Goal: Transaction & Acquisition: Book appointment/travel/reservation

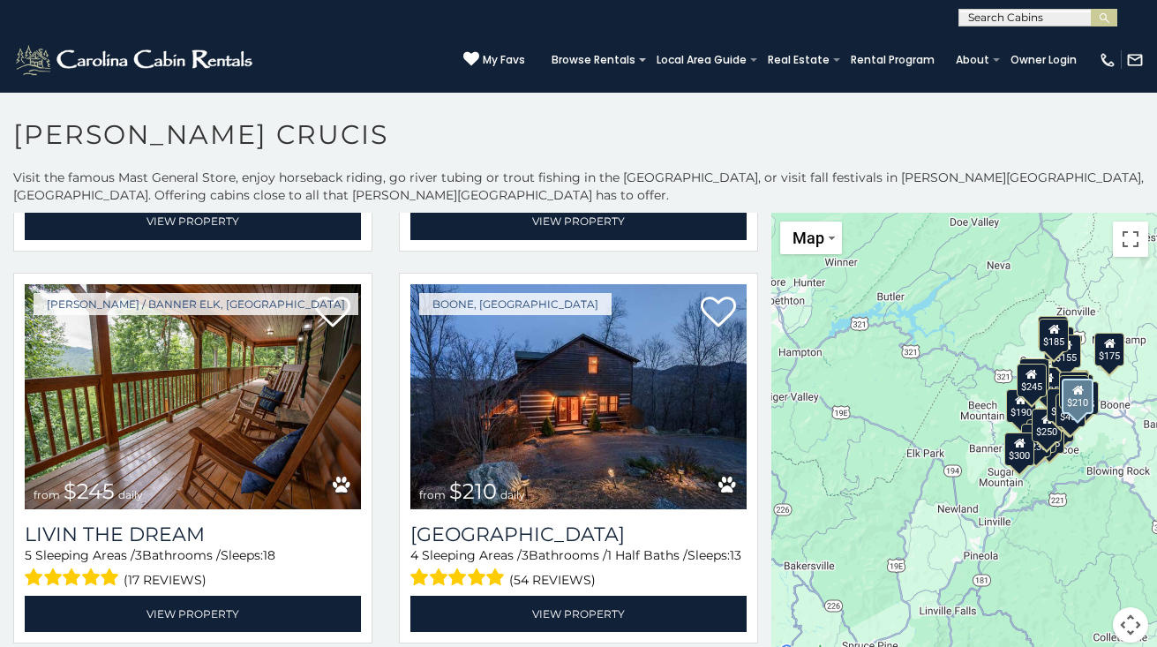
scroll to position [1550, 0]
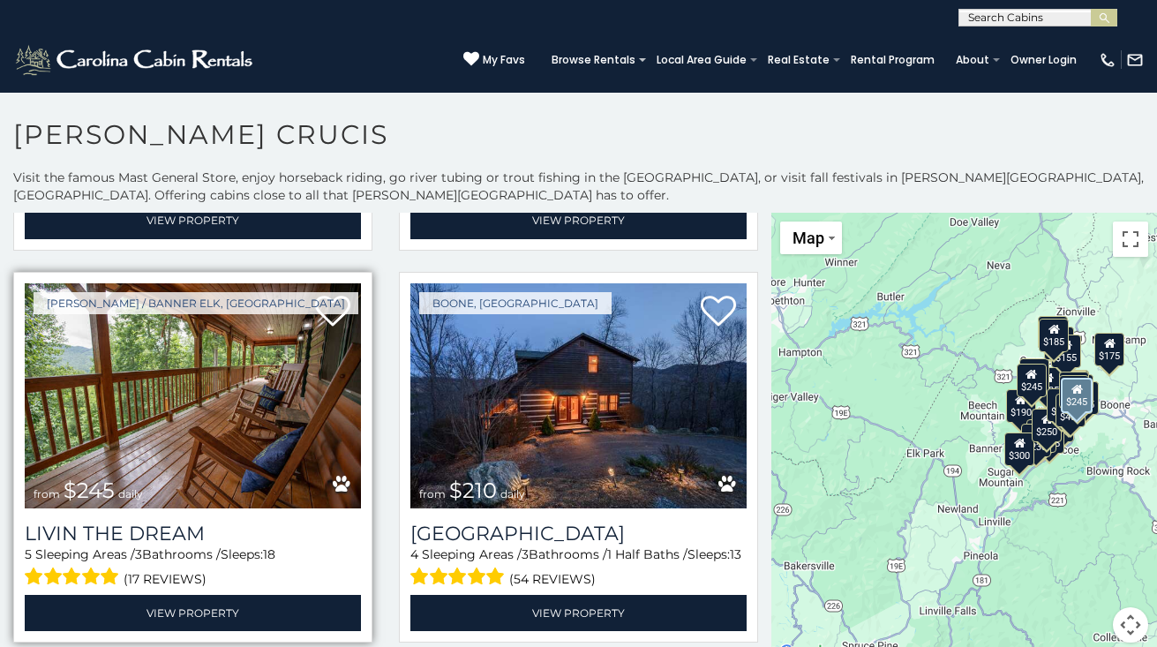
click at [237, 409] on img at bounding box center [193, 395] width 336 height 225
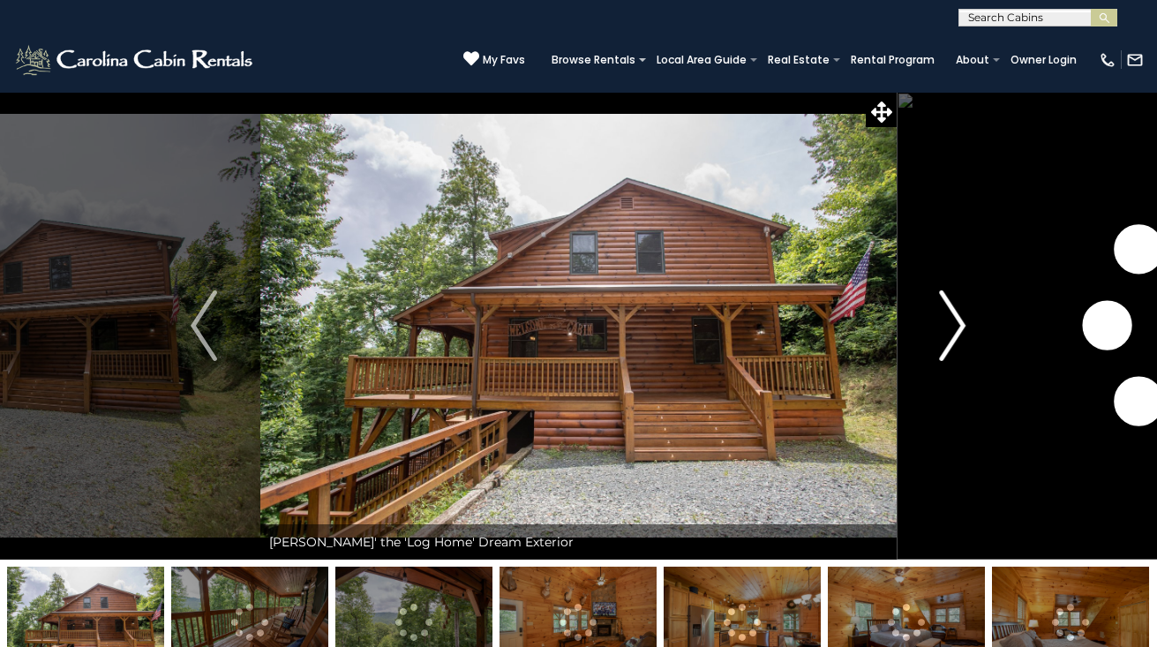
click at [957, 324] on img "Next" at bounding box center [953, 325] width 26 height 71
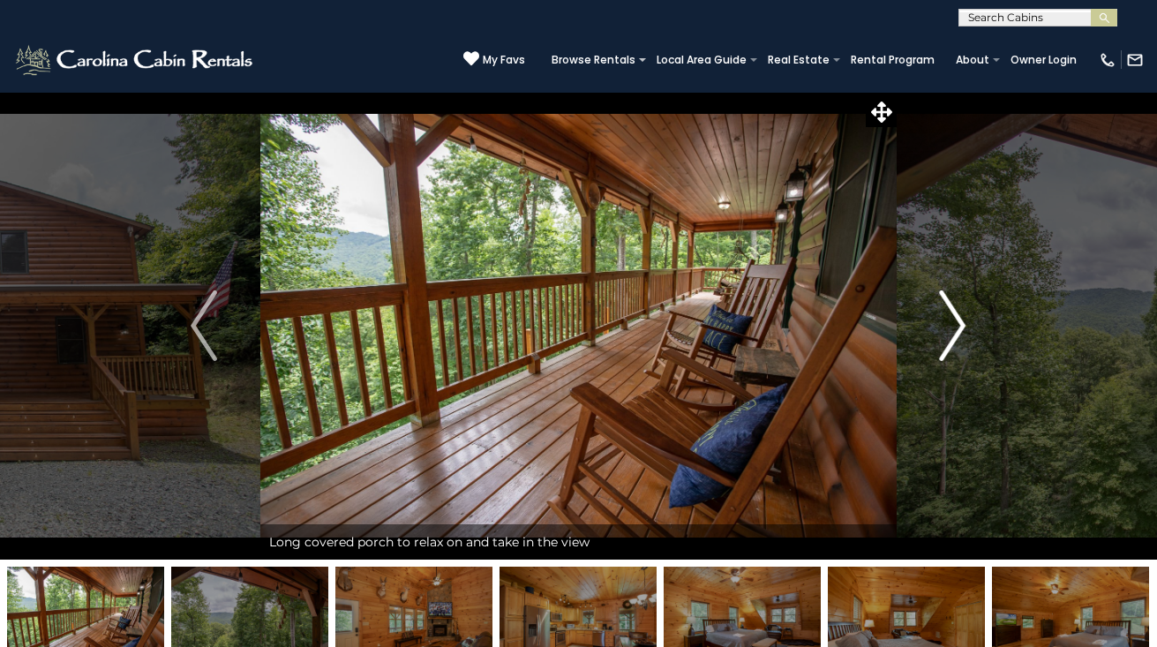
click at [957, 324] on img "Next" at bounding box center [953, 325] width 26 height 71
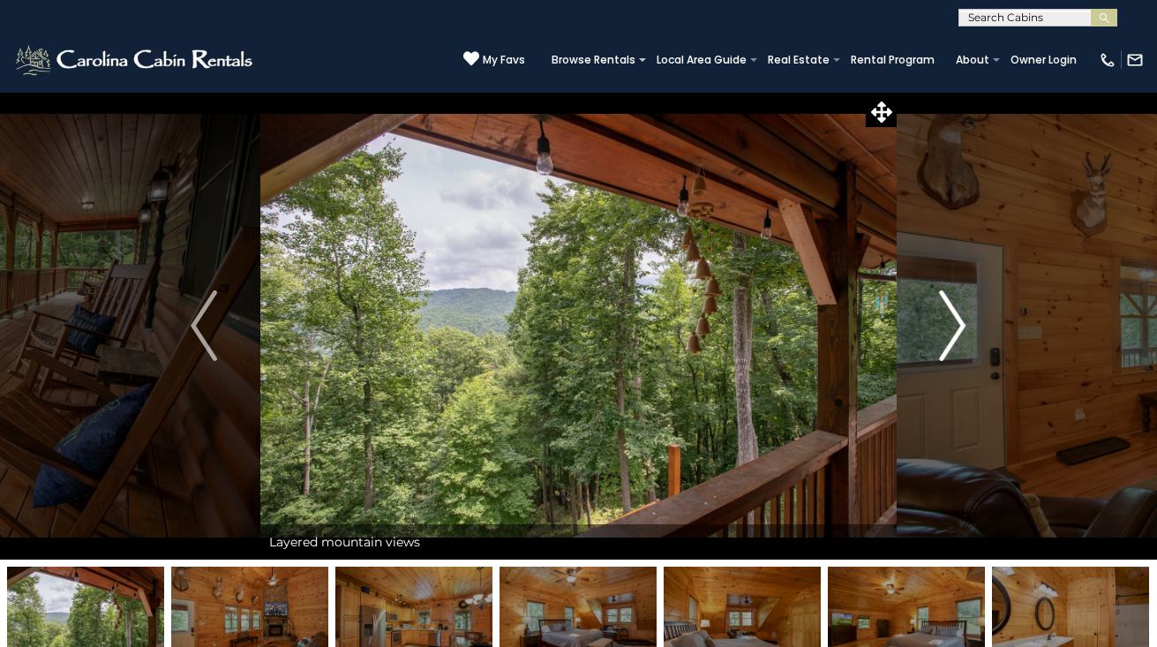
click at [957, 324] on img "Next" at bounding box center [953, 325] width 26 height 71
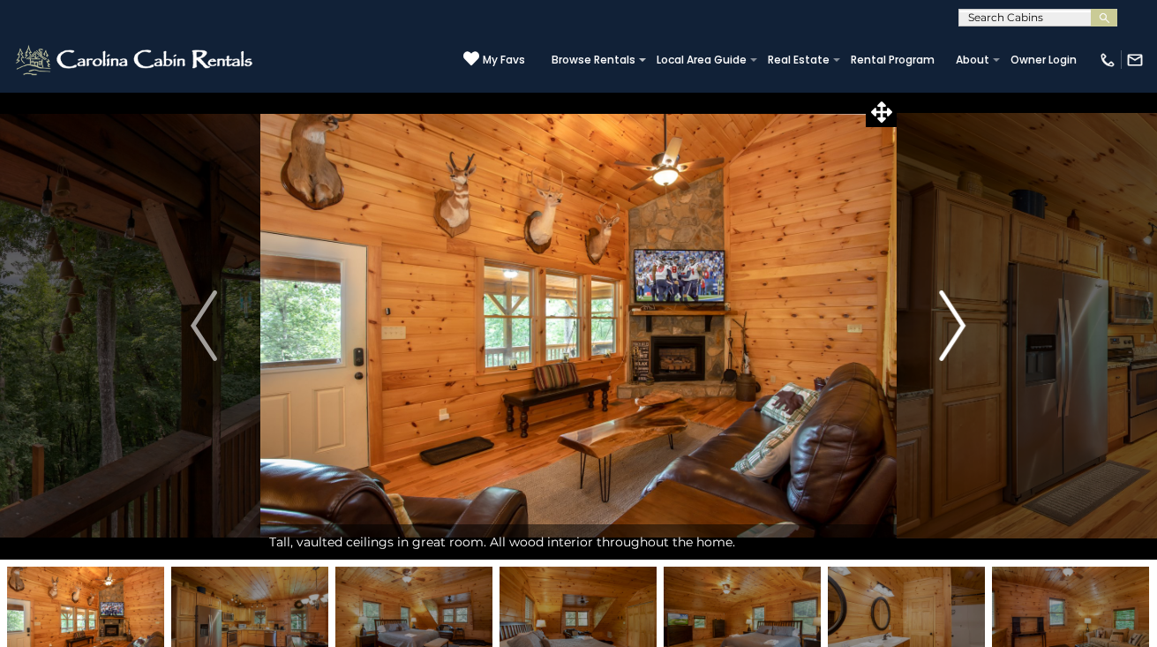
click at [957, 323] on img "Next" at bounding box center [953, 325] width 26 height 71
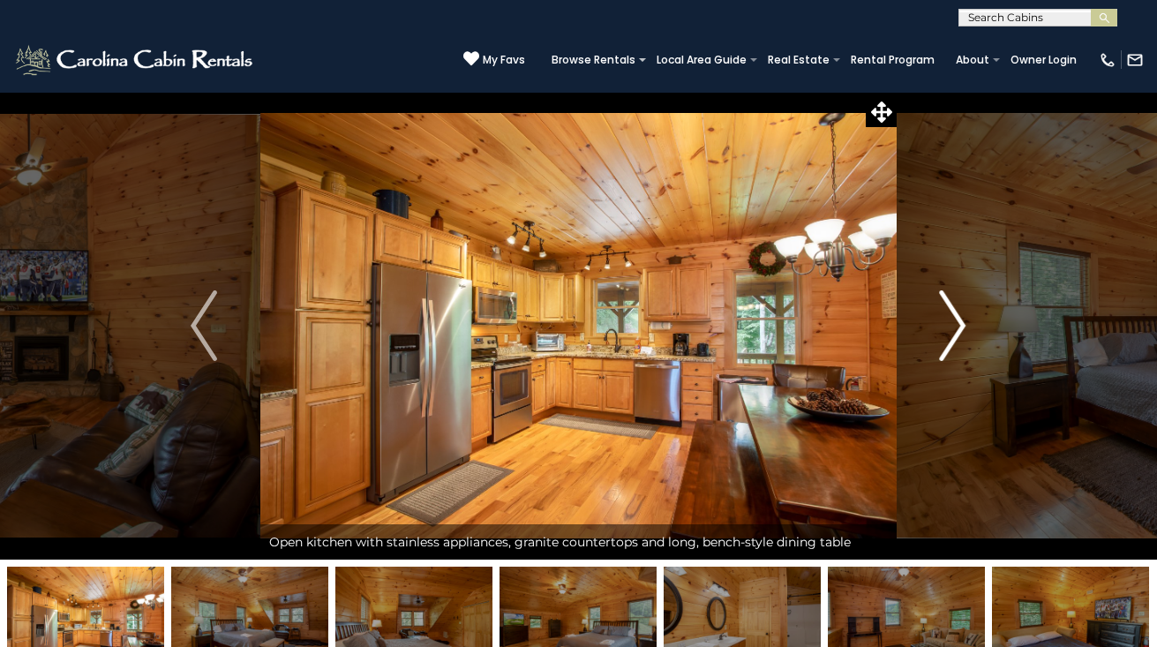
click at [957, 323] on img "Next" at bounding box center [953, 325] width 26 height 71
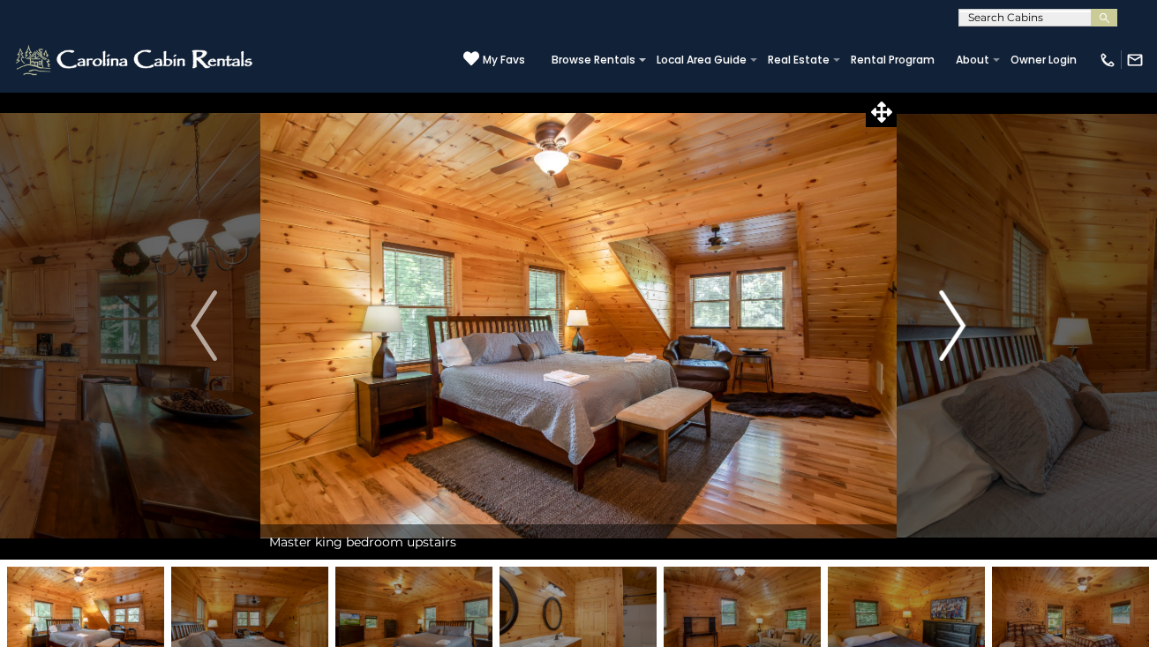
click at [957, 323] on img "Next" at bounding box center [953, 325] width 26 height 71
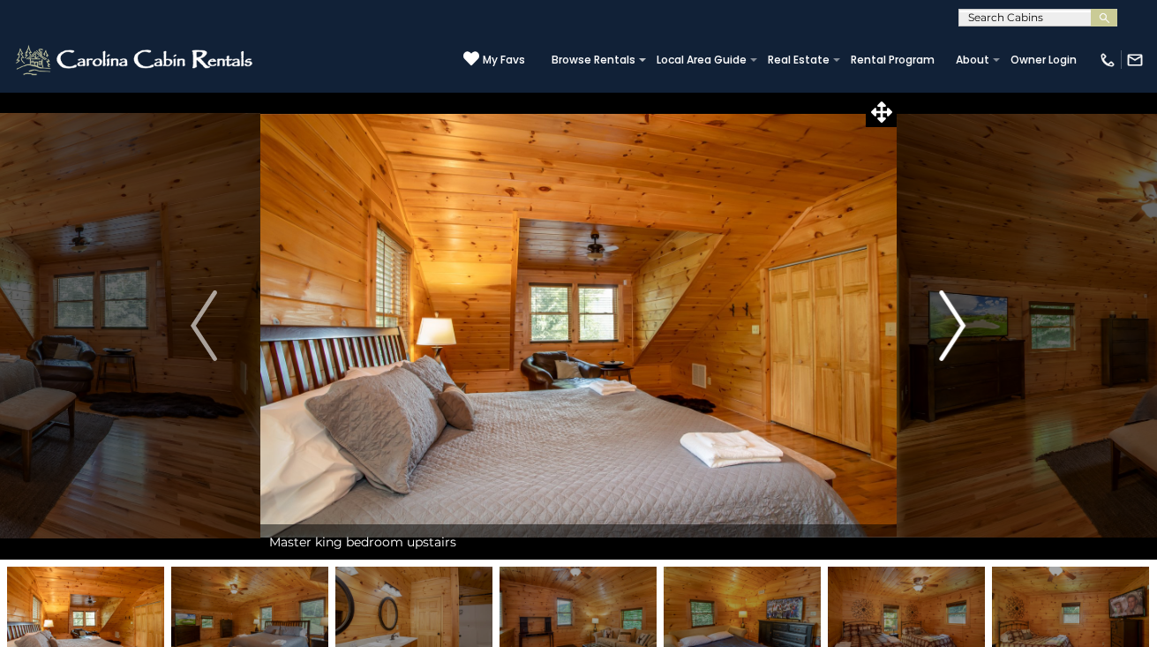
click at [957, 323] on img "Next" at bounding box center [953, 325] width 26 height 71
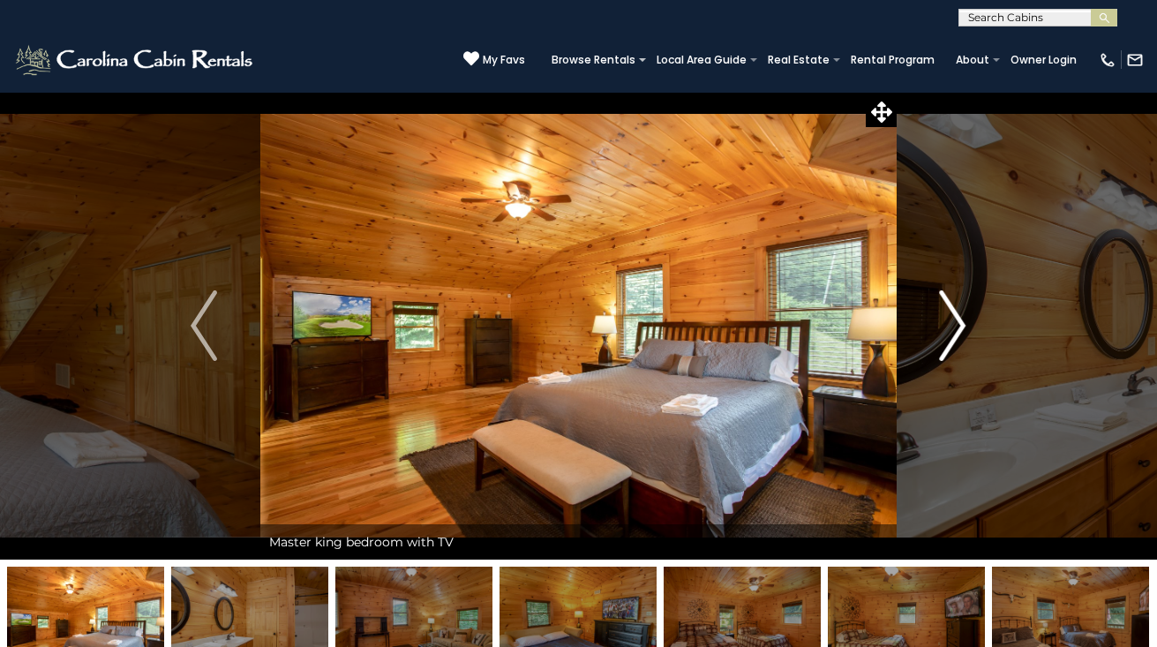
click at [957, 323] on img "Next" at bounding box center [953, 325] width 26 height 71
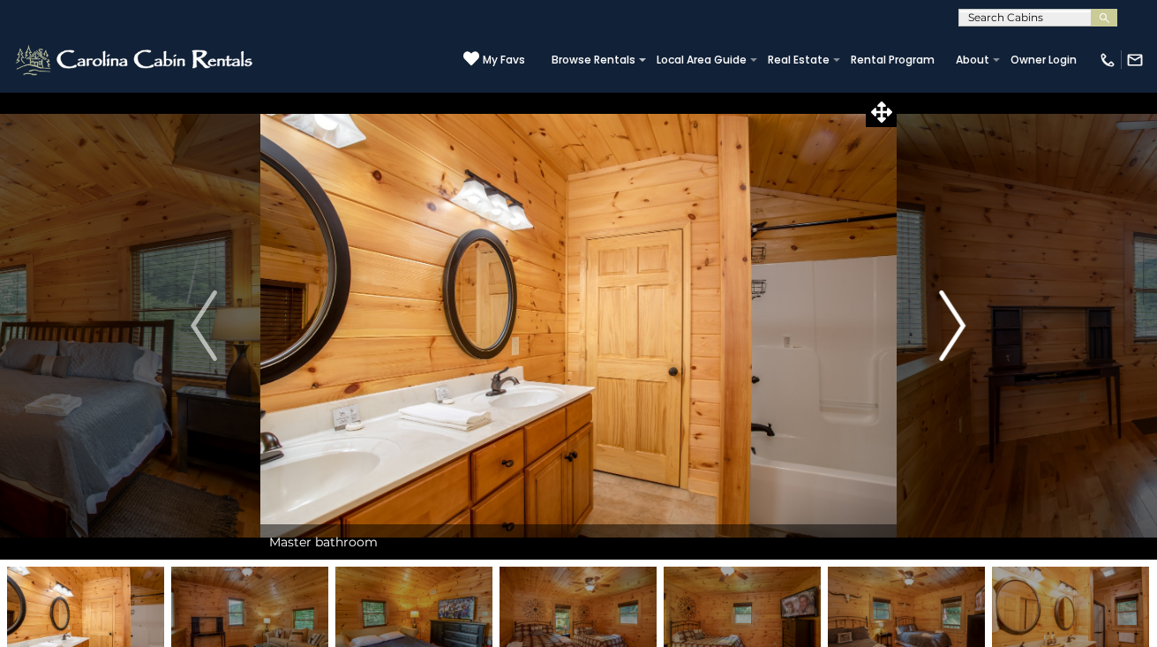
click at [957, 323] on img "Next" at bounding box center [953, 325] width 26 height 71
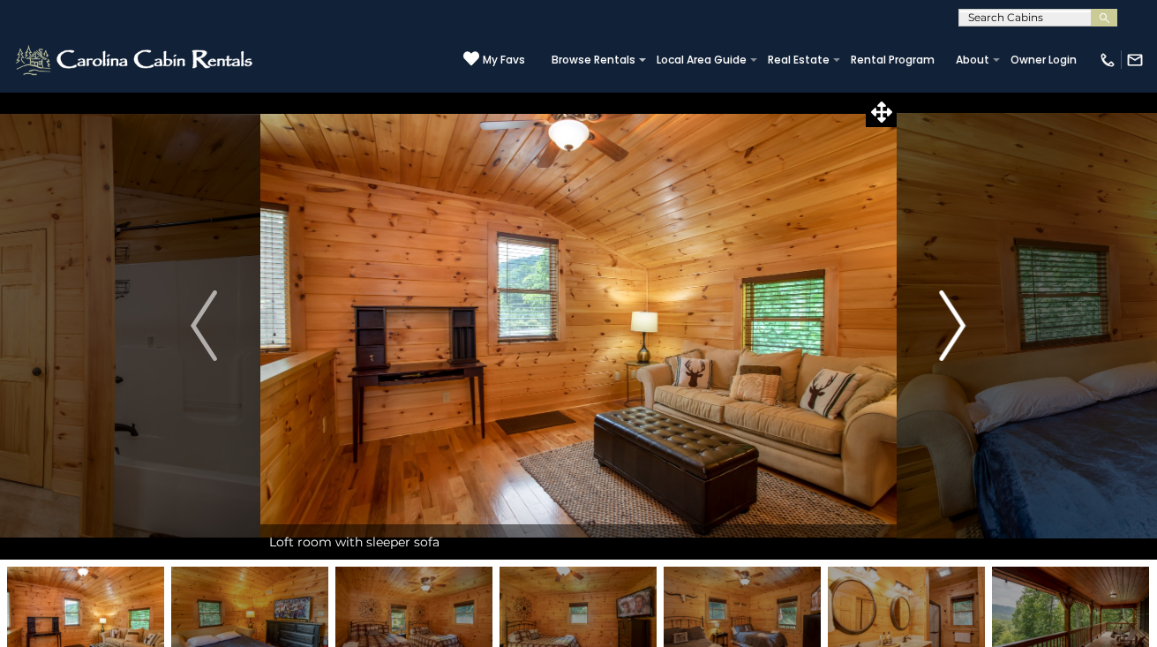
click at [957, 323] on img "Next" at bounding box center [953, 325] width 26 height 71
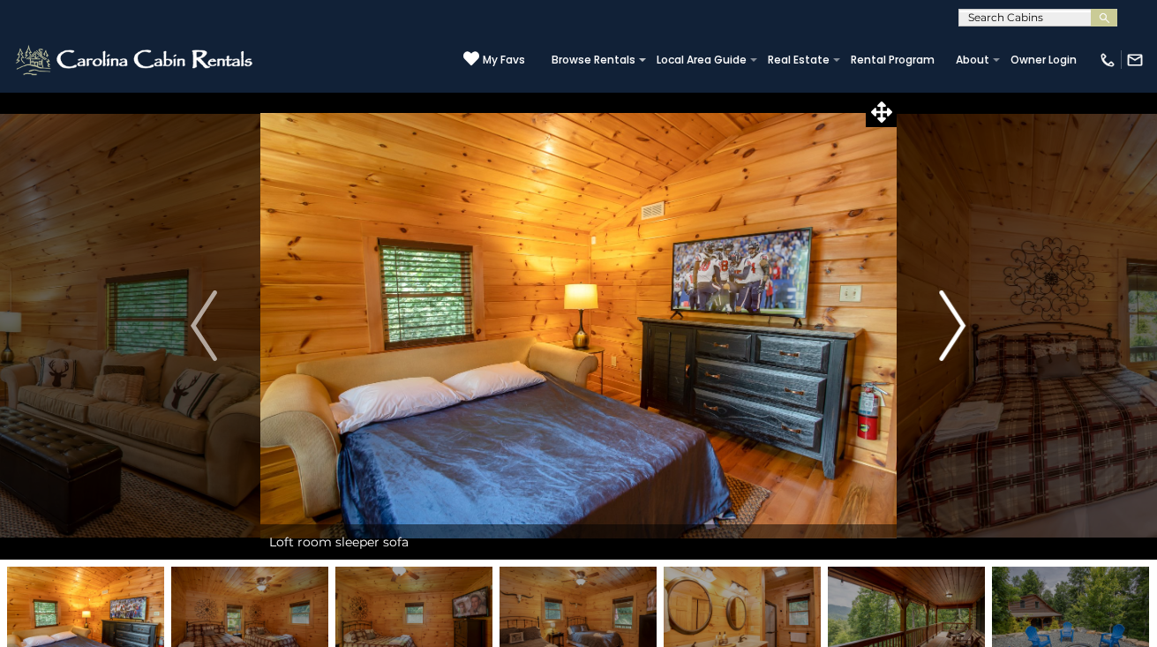
click at [957, 323] on img "Next" at bounding box center [953, 325] width 26 height 71
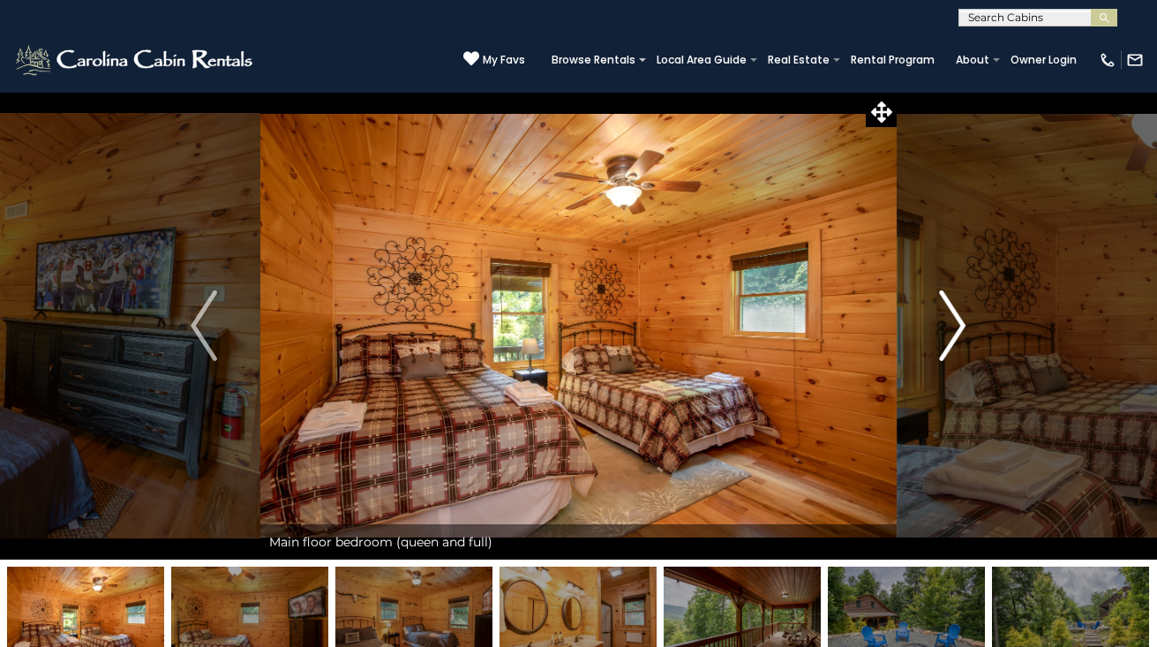
click at [957, 323] on img "Next" at bounding box center [953, 325] width 26 height 71
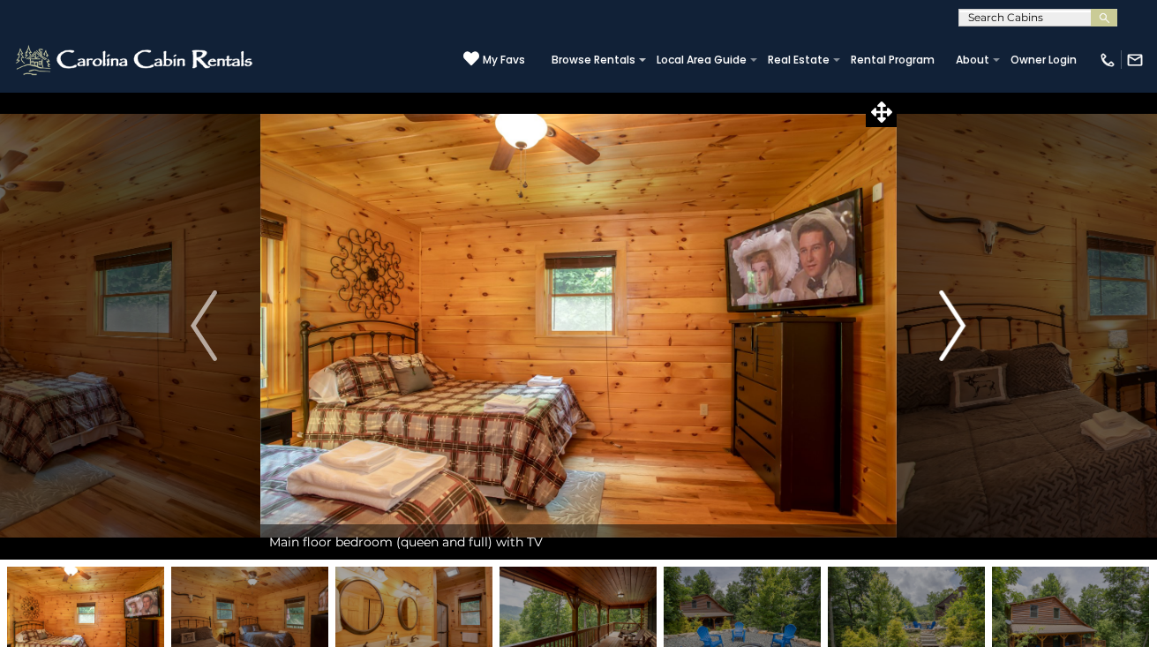
click at [957, 322] on img "Next" at bounding box center [953, 325] width 26 height 71
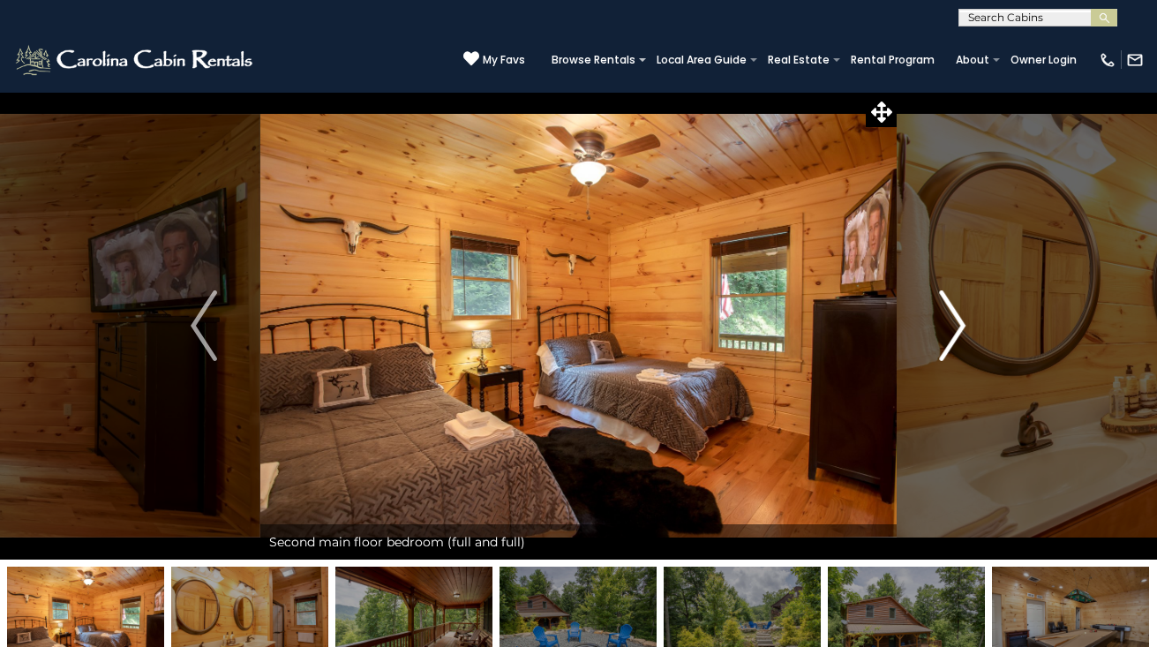
click at [957, 322] on img "Next" at bounding box center [953, 325] width 26 height 71
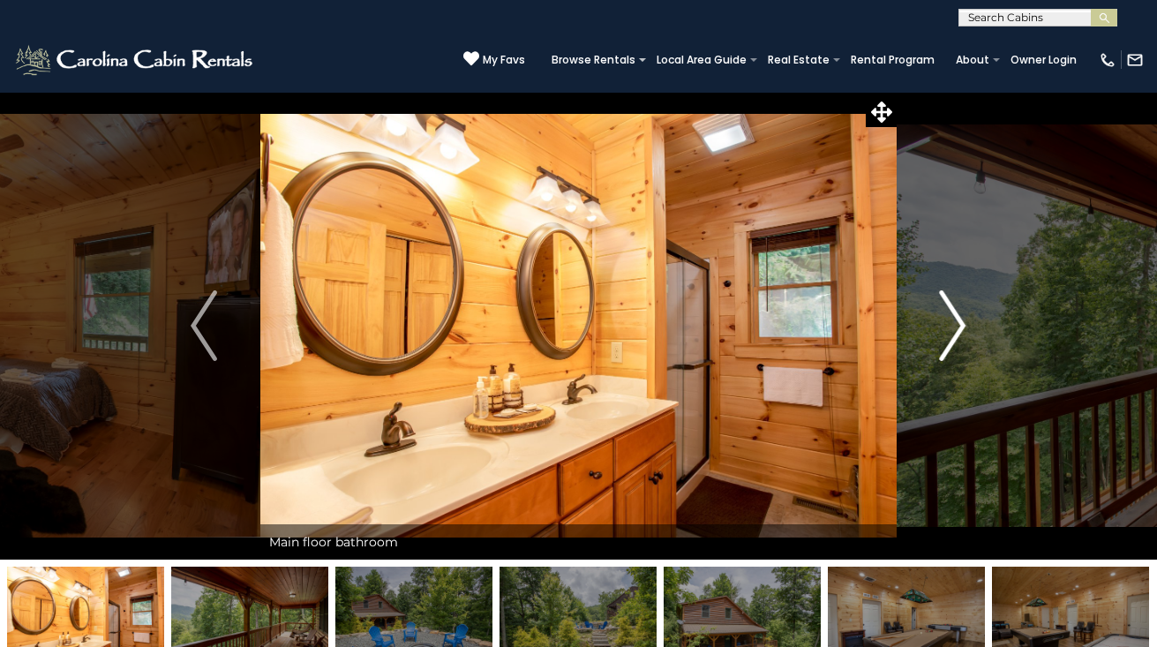
click at [957, 322] on img "Next" at bounding box center [953, 325] width 26 height 71
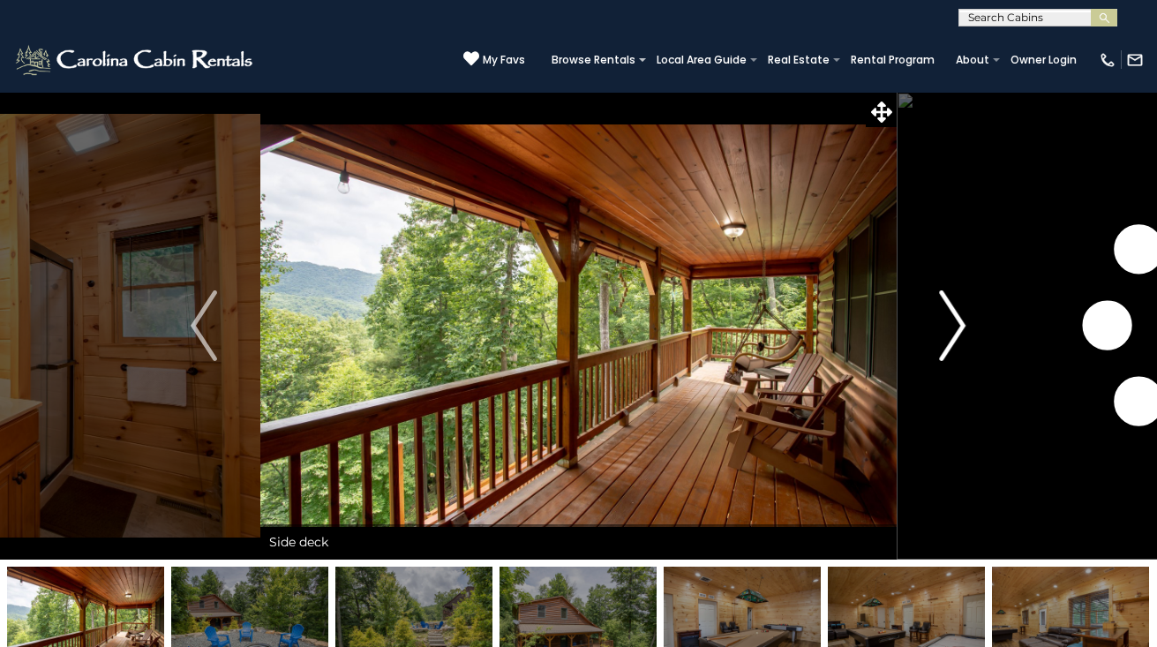
click at [957, 322] on img "Next" at bounding box center [953, 325] width 26 height 71
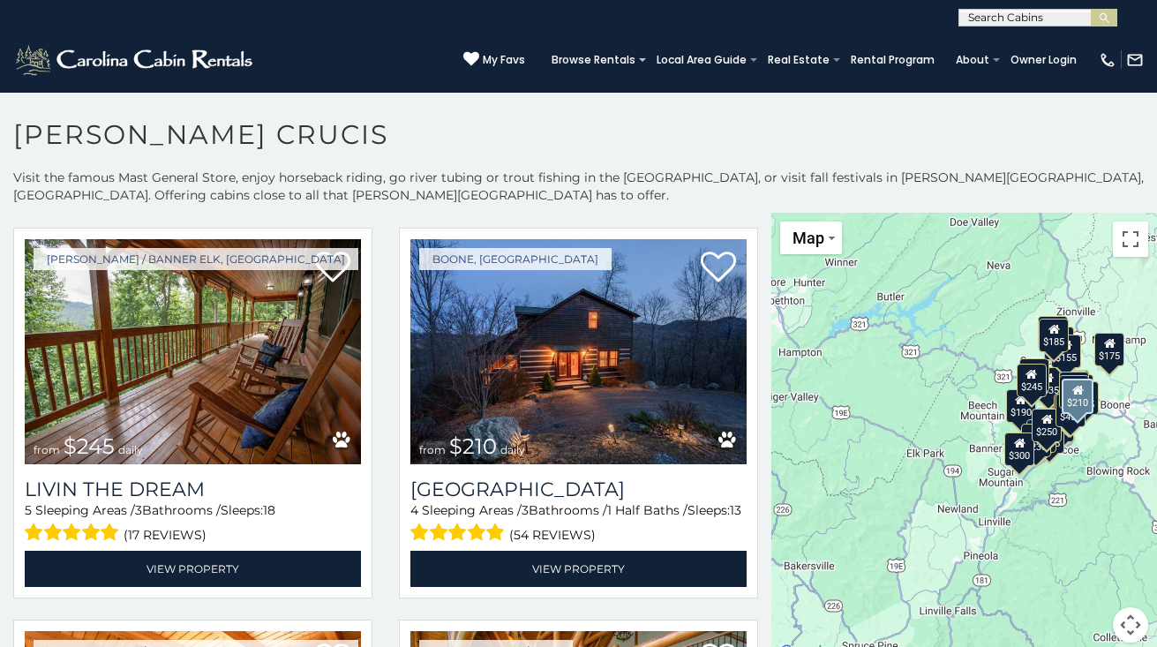
scroll to position [1603, 0]
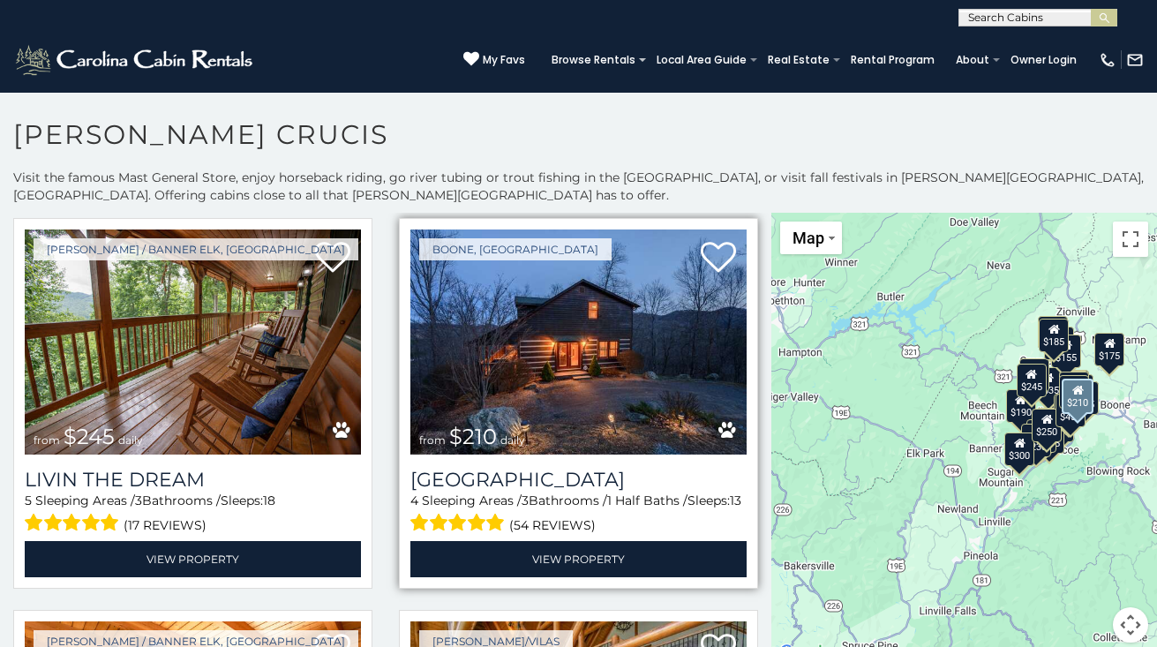
click at [674, 361] on img at bounding box center [578, 341] width 336 height 225
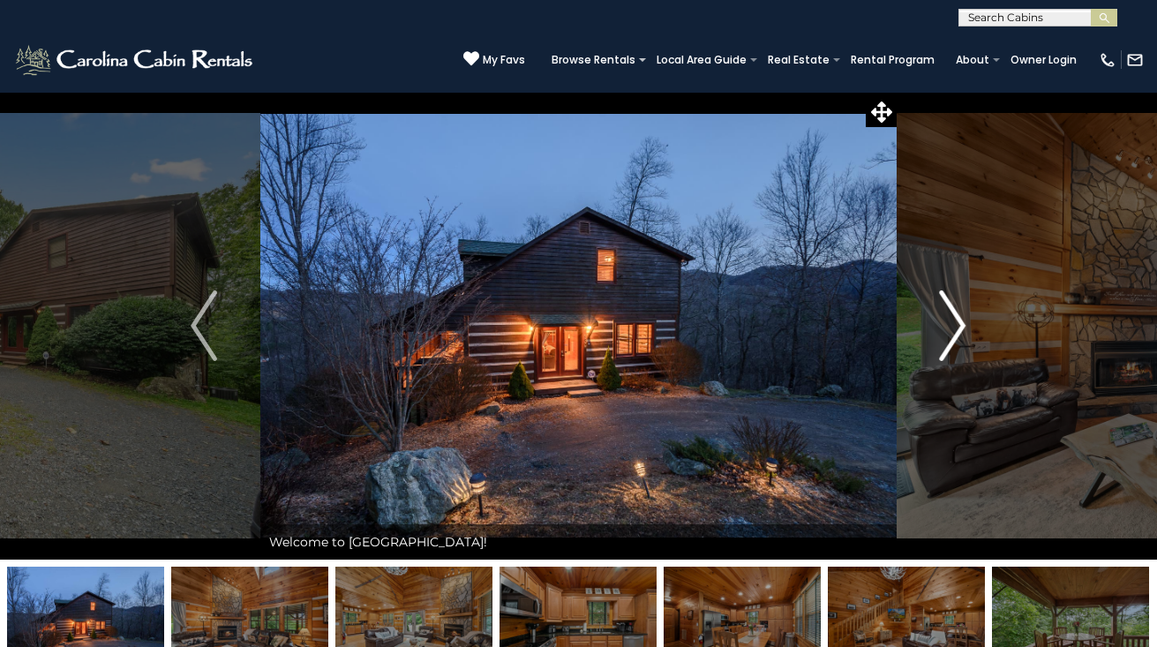
click at [964, 326] on img "Next" at bounding box center [953, 325] width 26 height 71
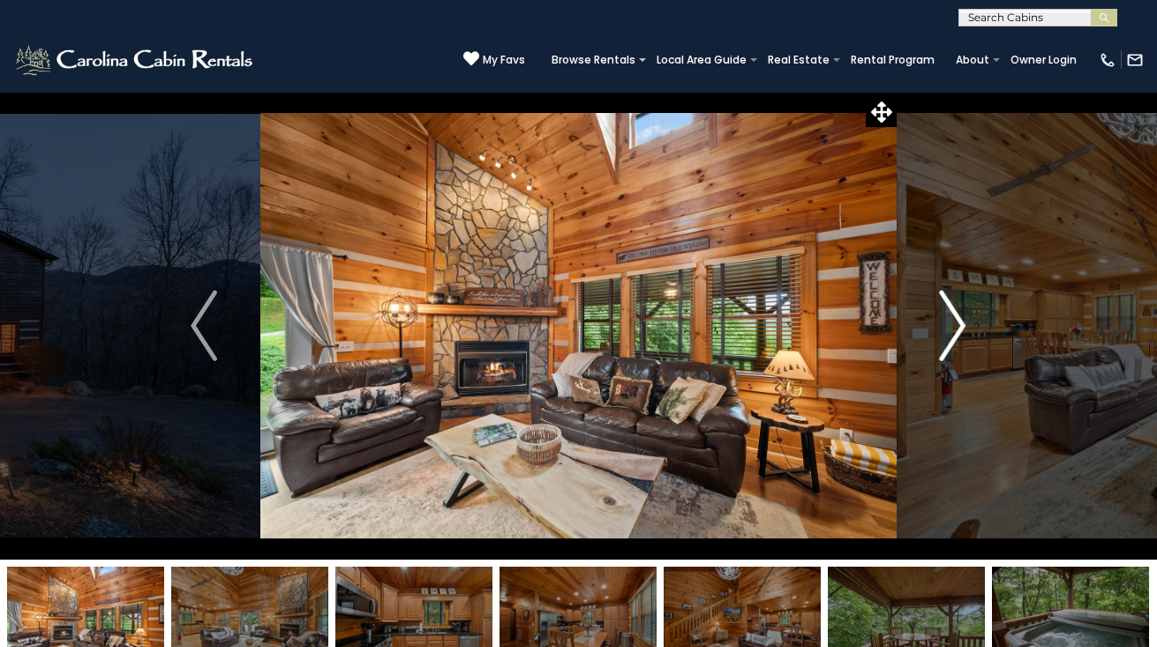
click at [964, 326] on img "Next" at bounding box center [953, 325] width 26 height 71
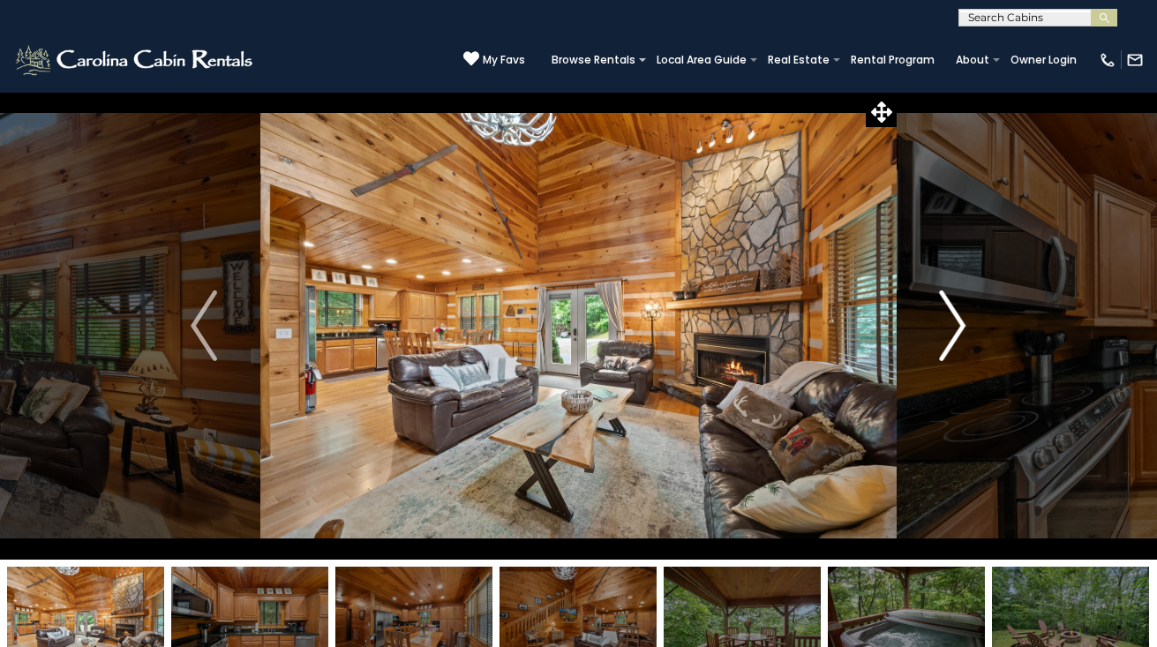
click at [964, 326] on img "Next" at bounding box center [953, 325] width 26 height 71
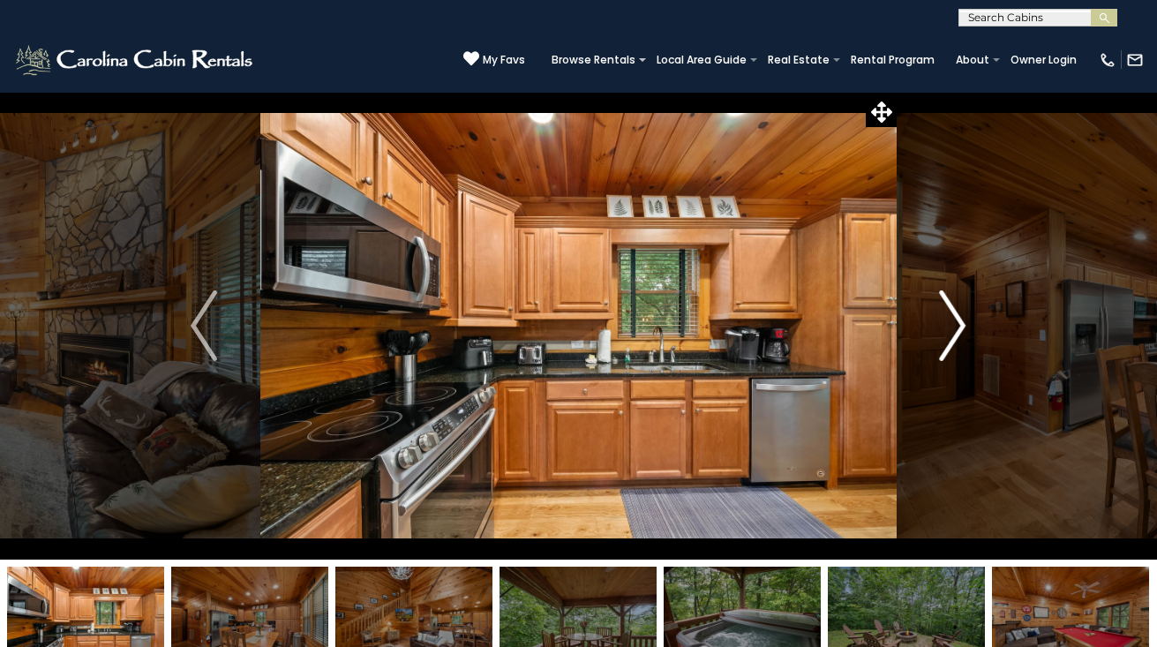
click at [964, 326] on img "Next" at bounding box center [953, 325] width 26 height 71
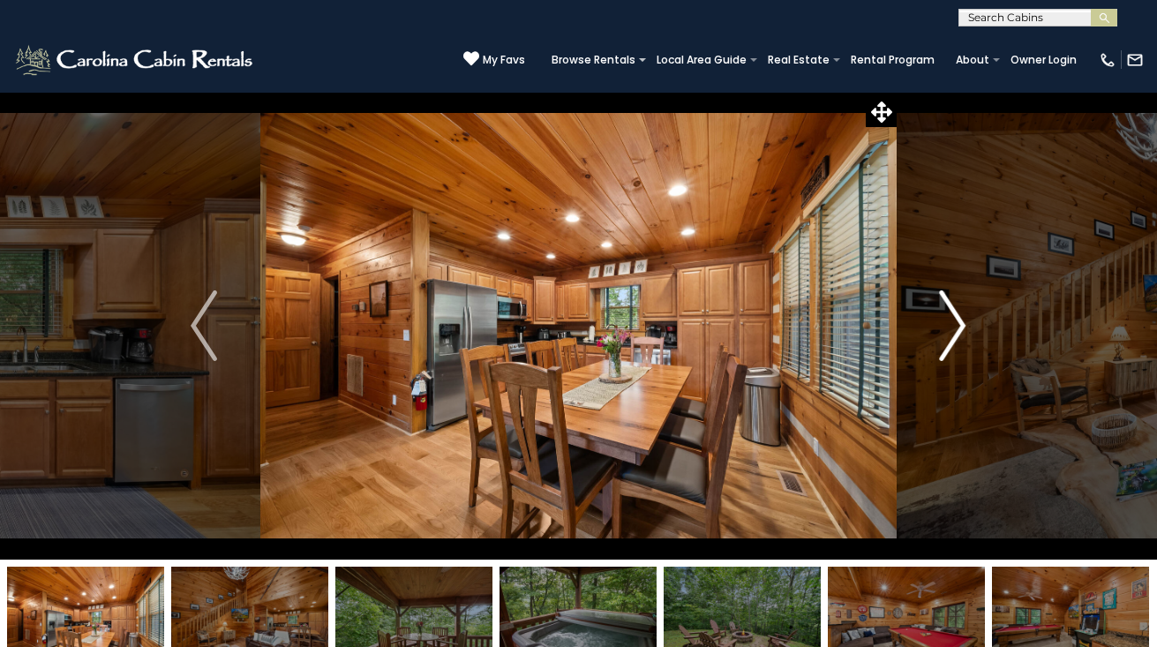
click at [964, 326] on img "Next" at bounding box center [953, 325] width 26 height 71
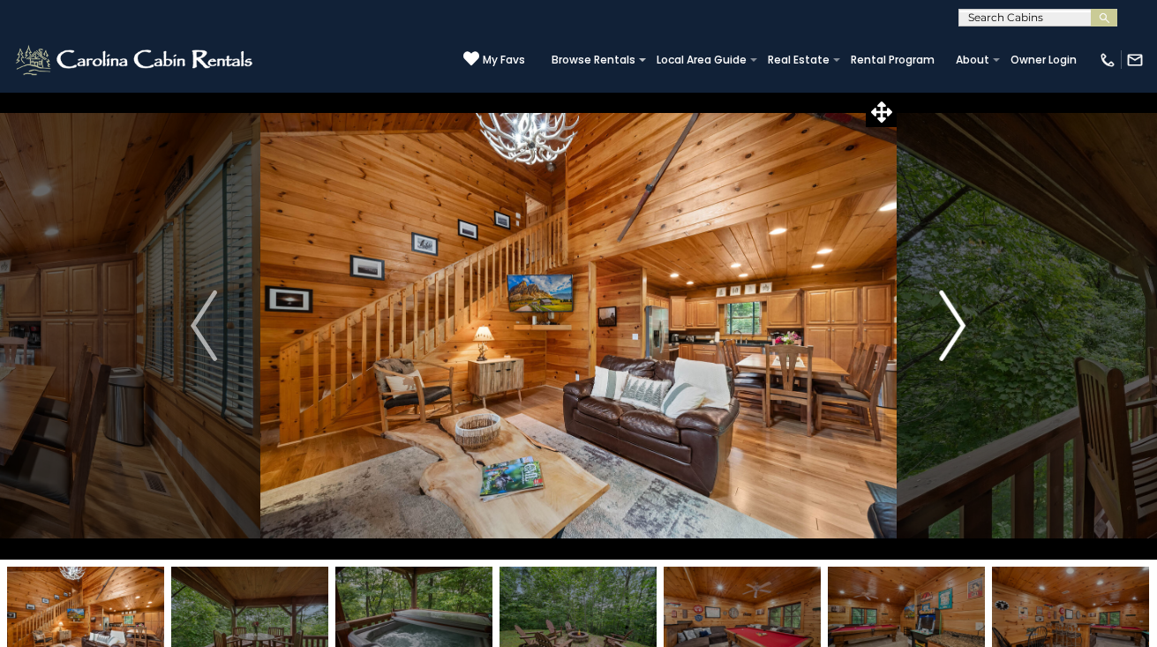
click at [964, 326] on img "Next" at bounding box center [953, 325] width 26 height 71
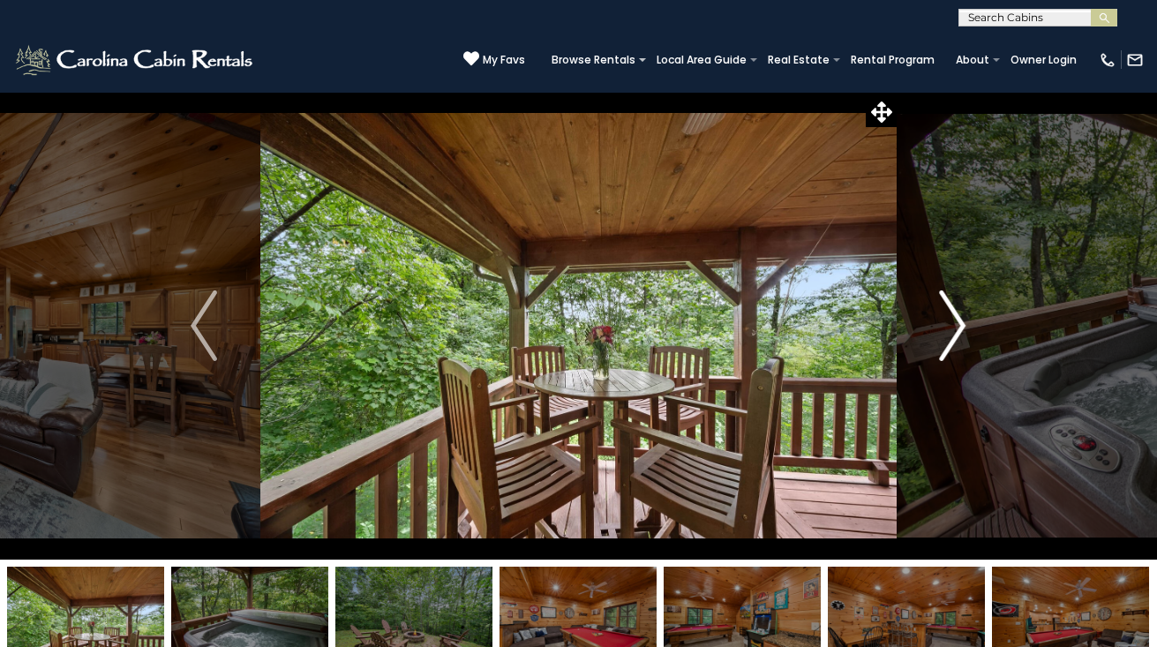
click at [964, 326] on img "Next" at bounding box center [953, 325] width 26 height 71
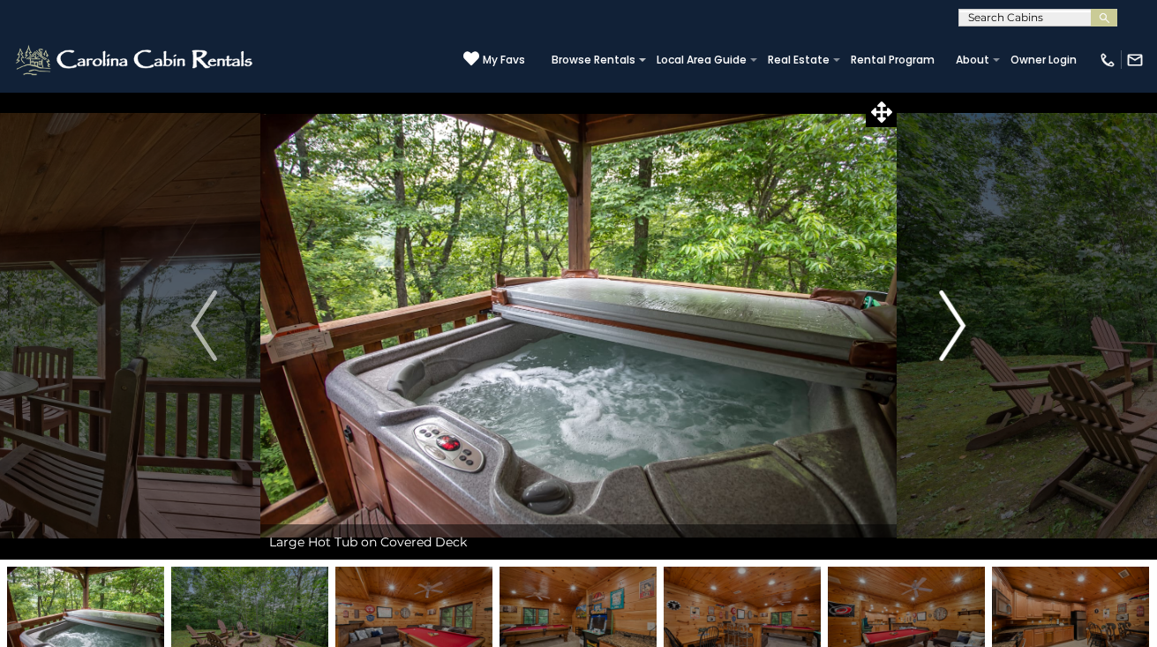
click at [964, 326] on img "Next" at bounding box center [953, 325] width 26 height 71
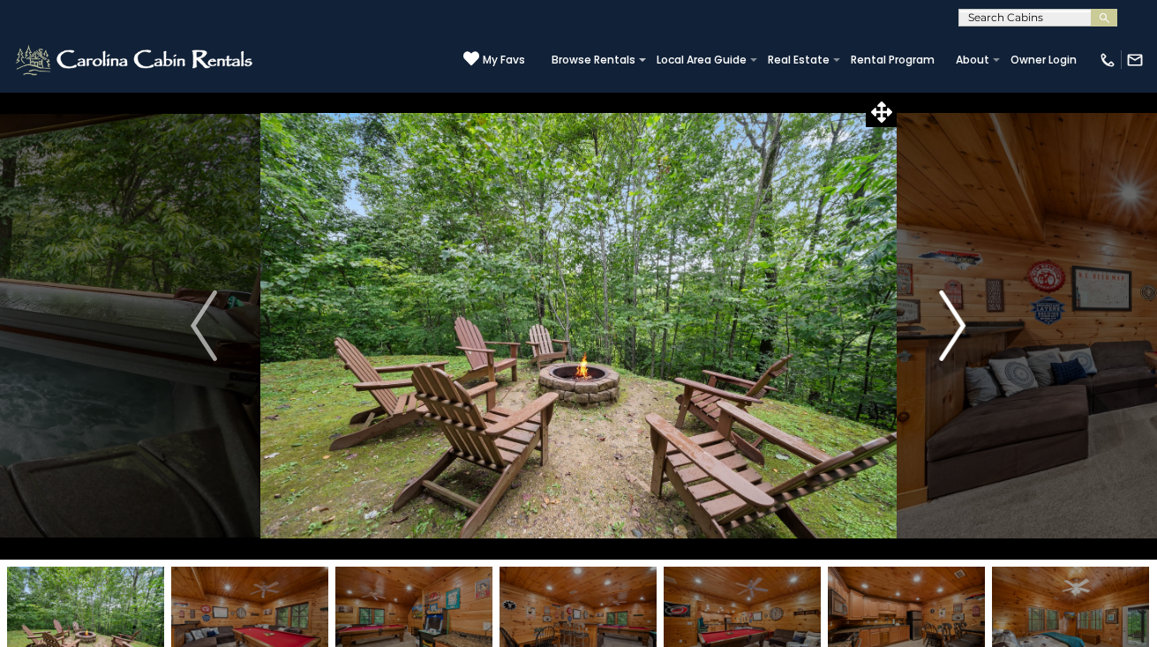
click at [964, 326] on img "Next" at bounding box center [953, 325] width 26 height 71
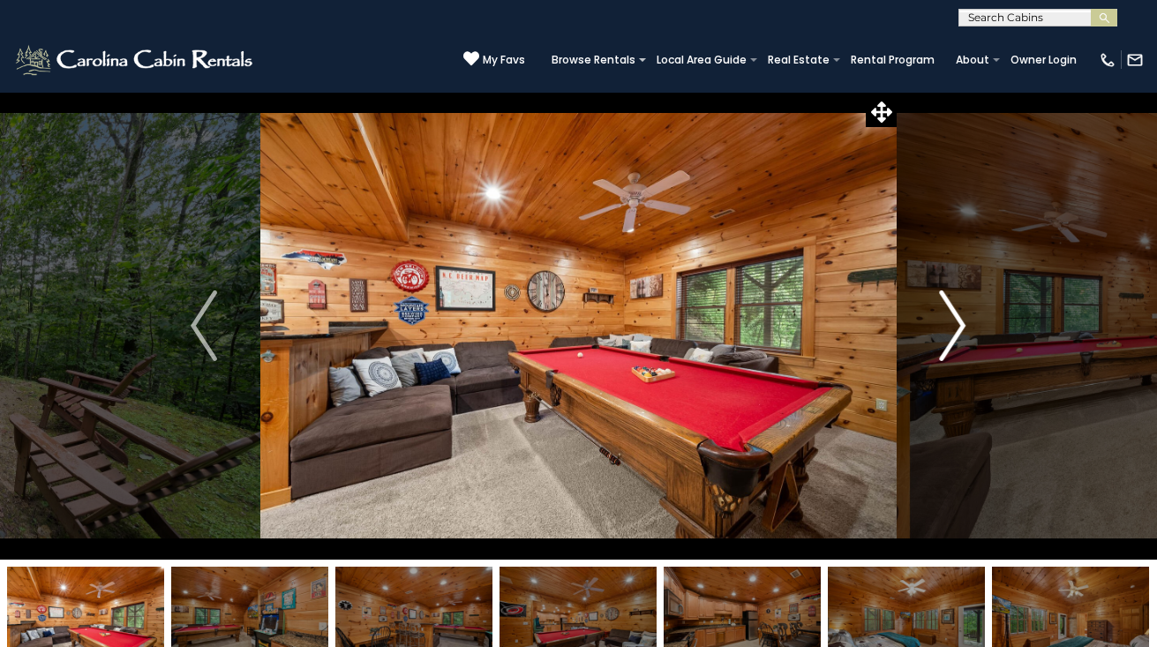
click at [964, 326] on img "Next" at bounding box center [953, 325] width 26 height 71
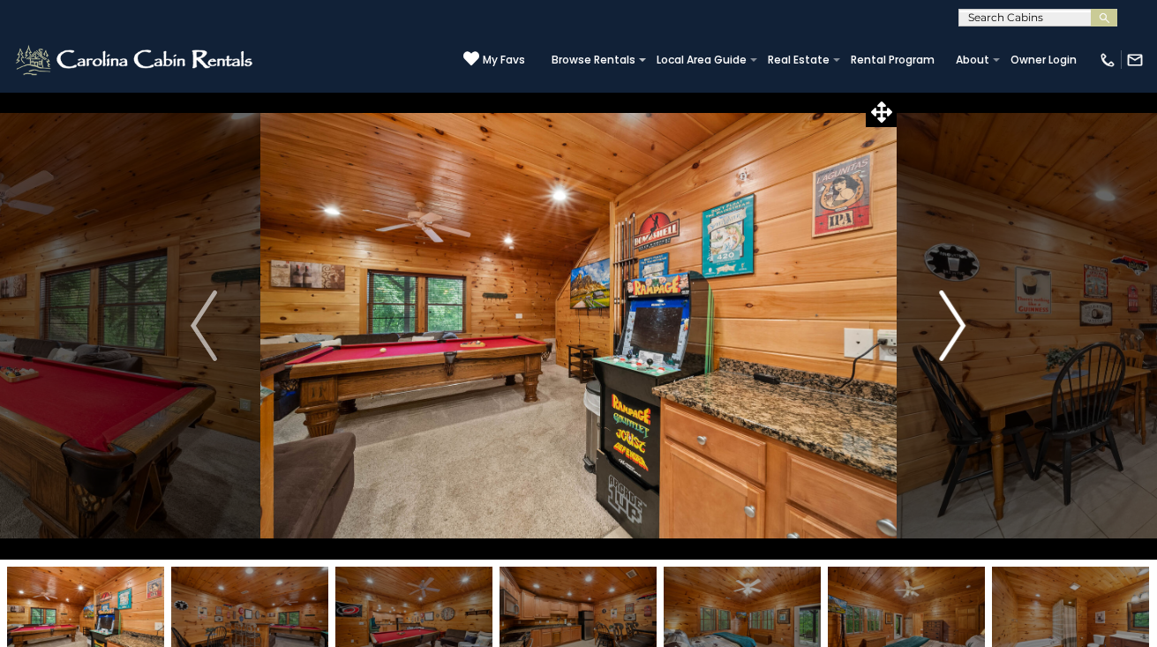
click at [964, 326] on img "Next" at bounding box center [953, 325] width 26 height 71
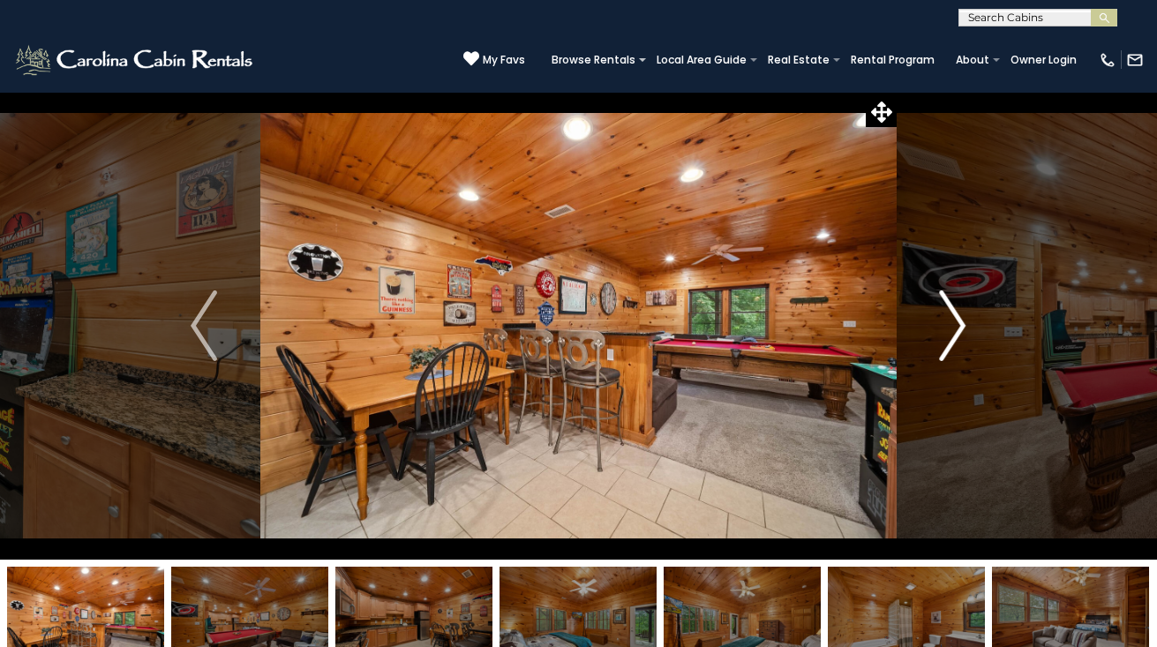
click at [964, 326] on img "Next" at bounding box center [953, 325] width 26 height 71
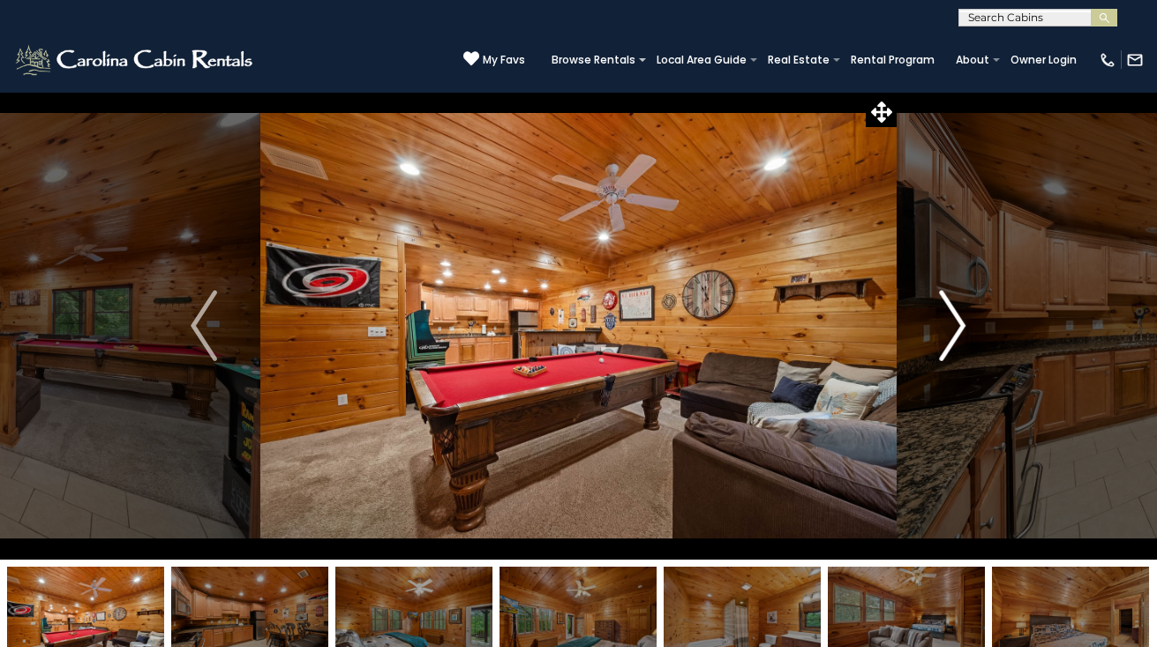
click at [964, 326] on img "Next" at bounding box center [953, 325] width 26 height 71
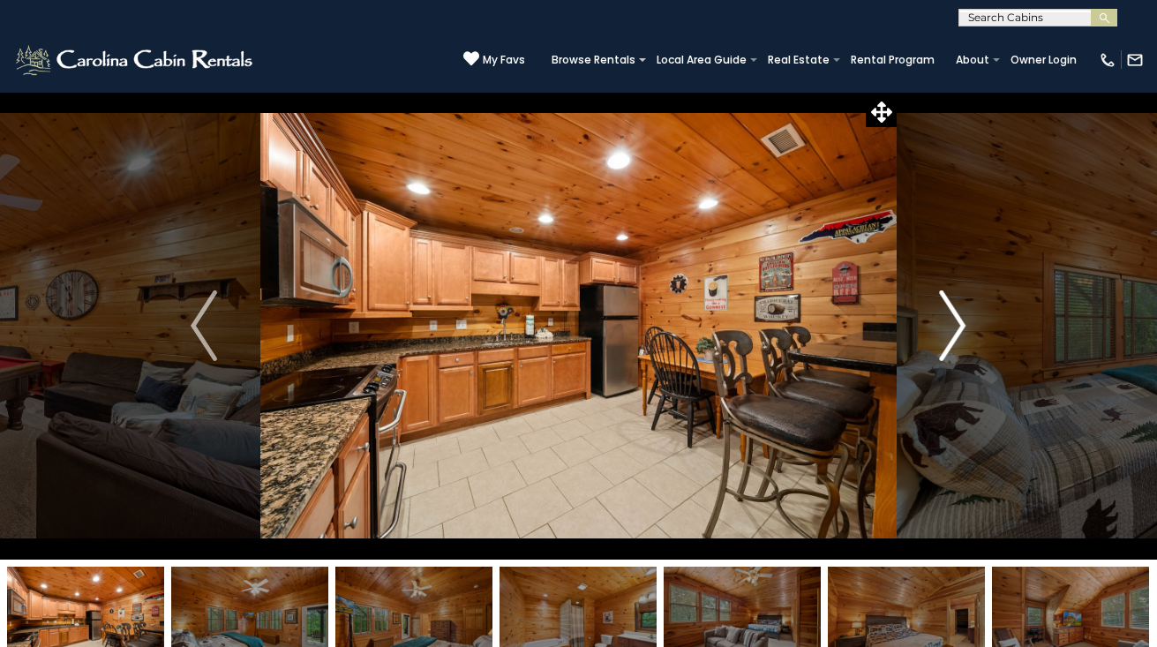
click at [964, 326] on img "Next" at bounding box center [953, 325] width 26 height 71
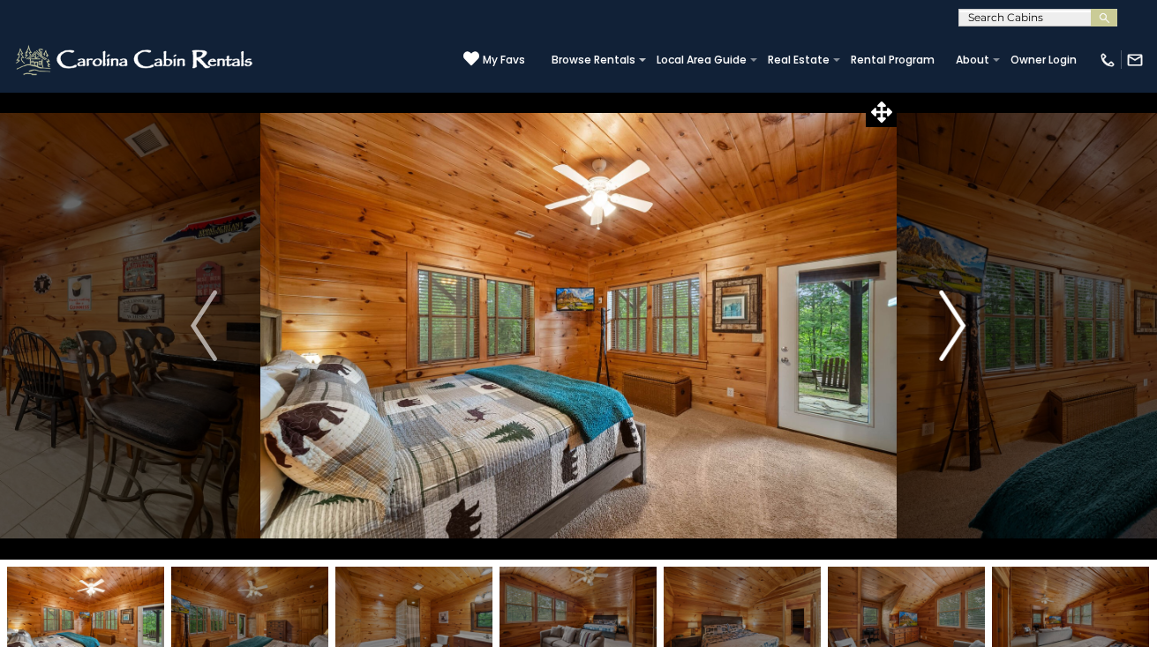
click at [964, 325] on img "Next" at bounding box center [953, 325] width 26 height 71
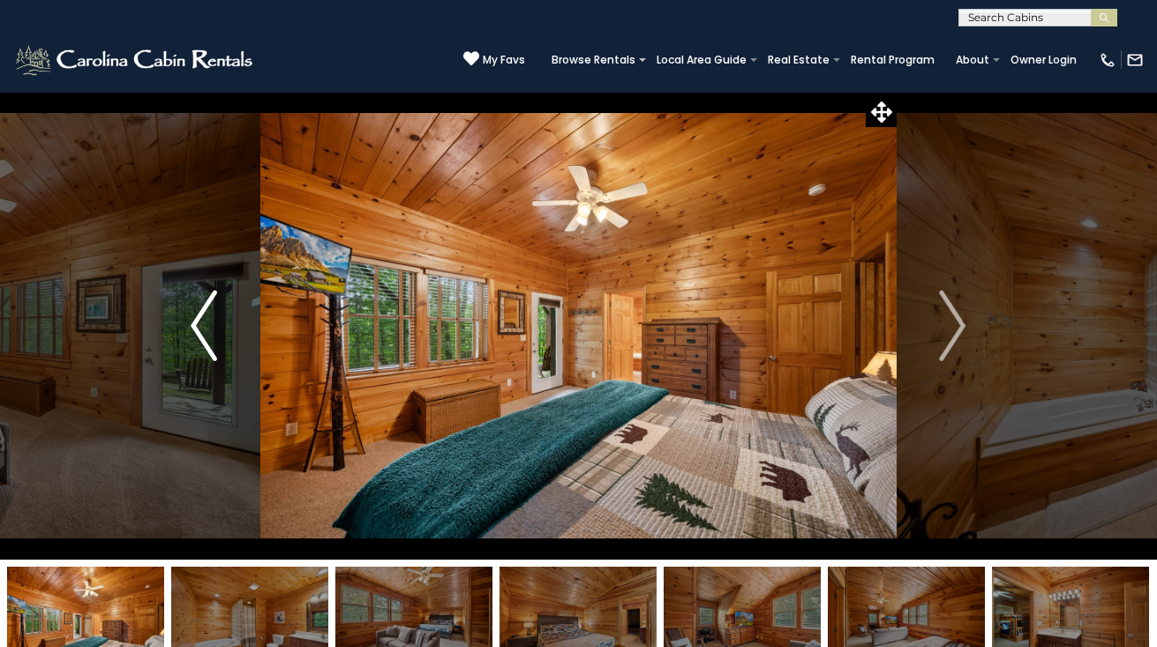
click at [217, 333] on button "Previous" at bounding box center [204, 326] width 112 height 468
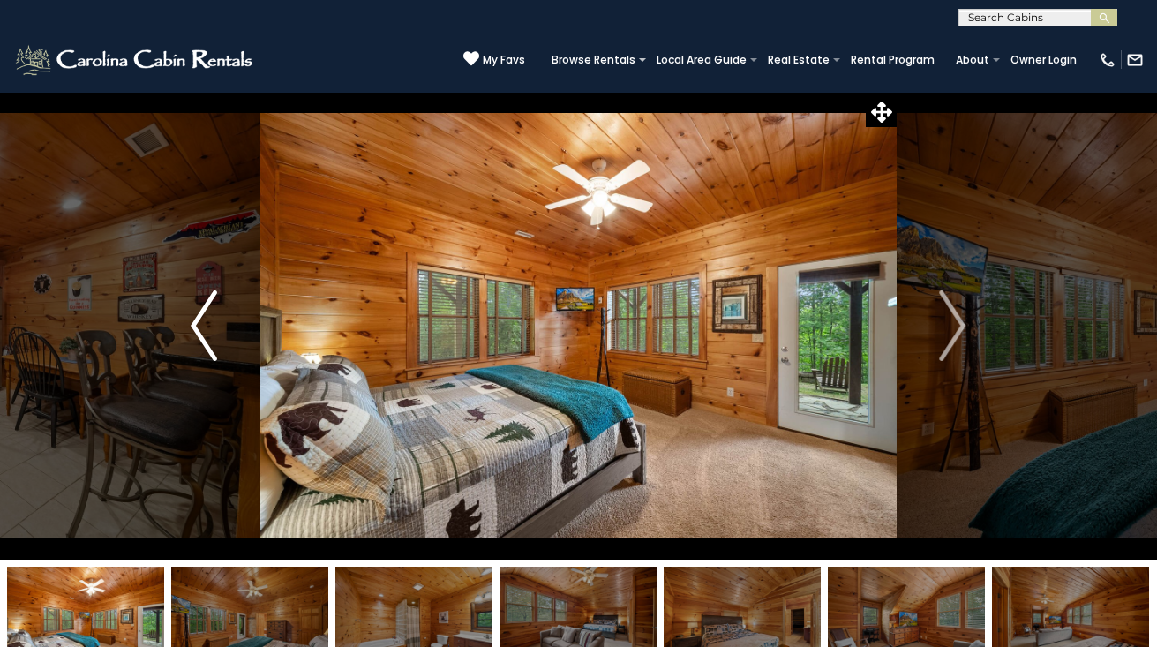
click at [235, 214] on button "Previous" at bounding box center [204, 326] width 112 height 468
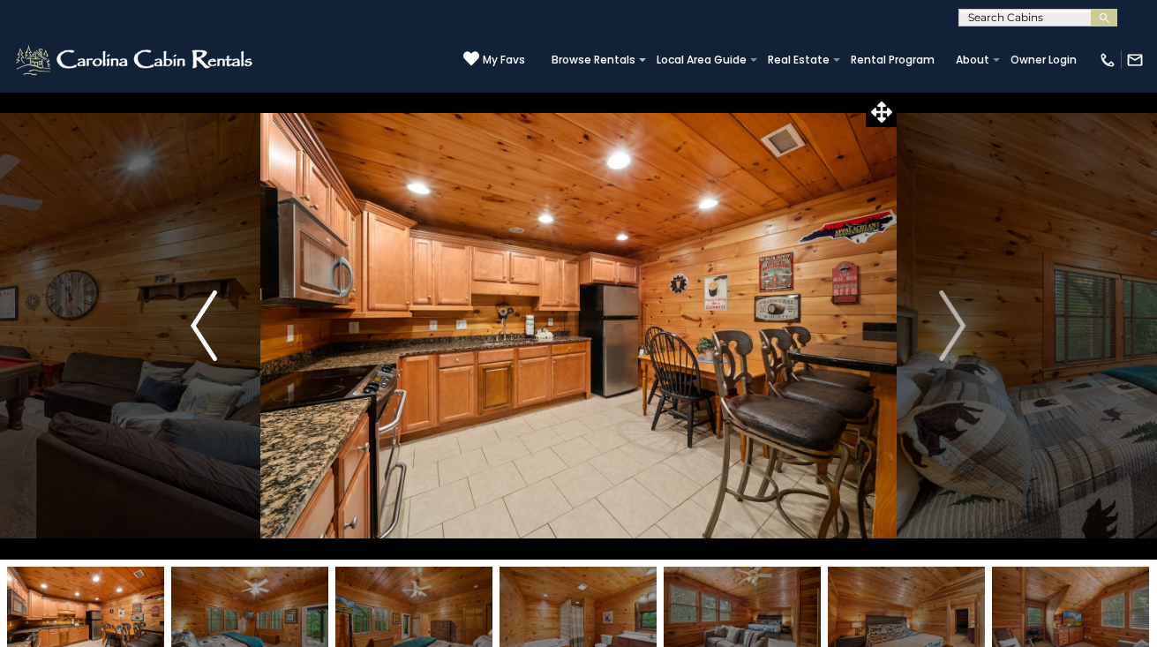
click at [166, 157] on button "Previous" at bounding box center [204, 326] width 112 height 468
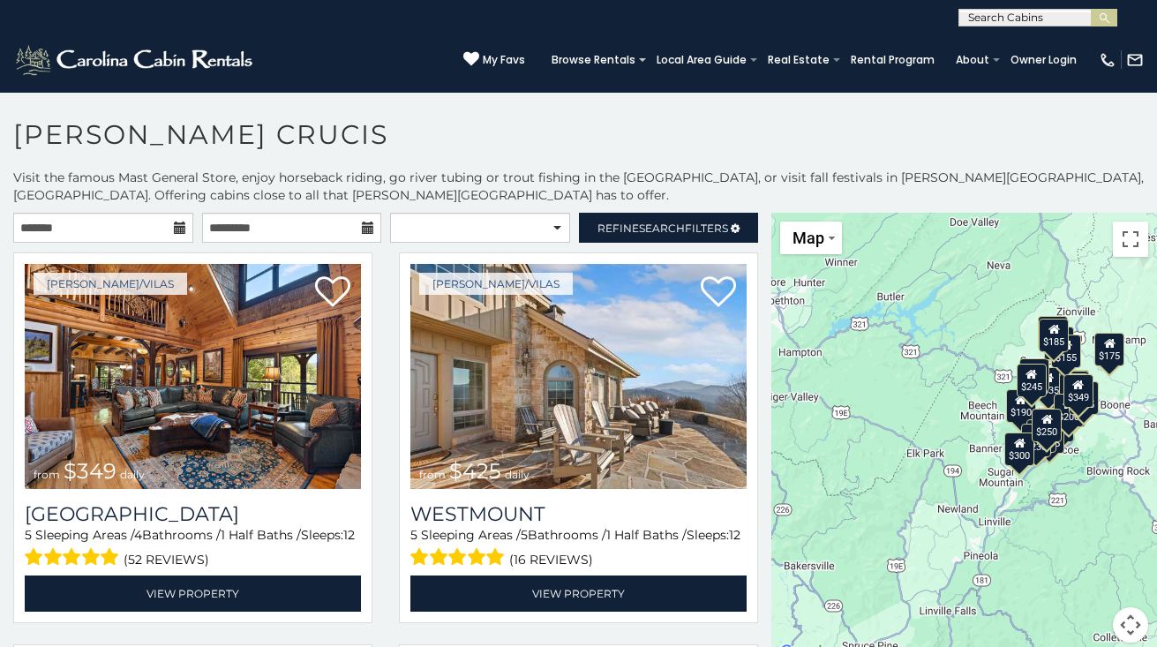
click at [178, 229] on icon at bounding box center [180, 228] width 12 height 12
click at [122, 229] on input "text" at bounding box center [103, 228] width 180 height 30
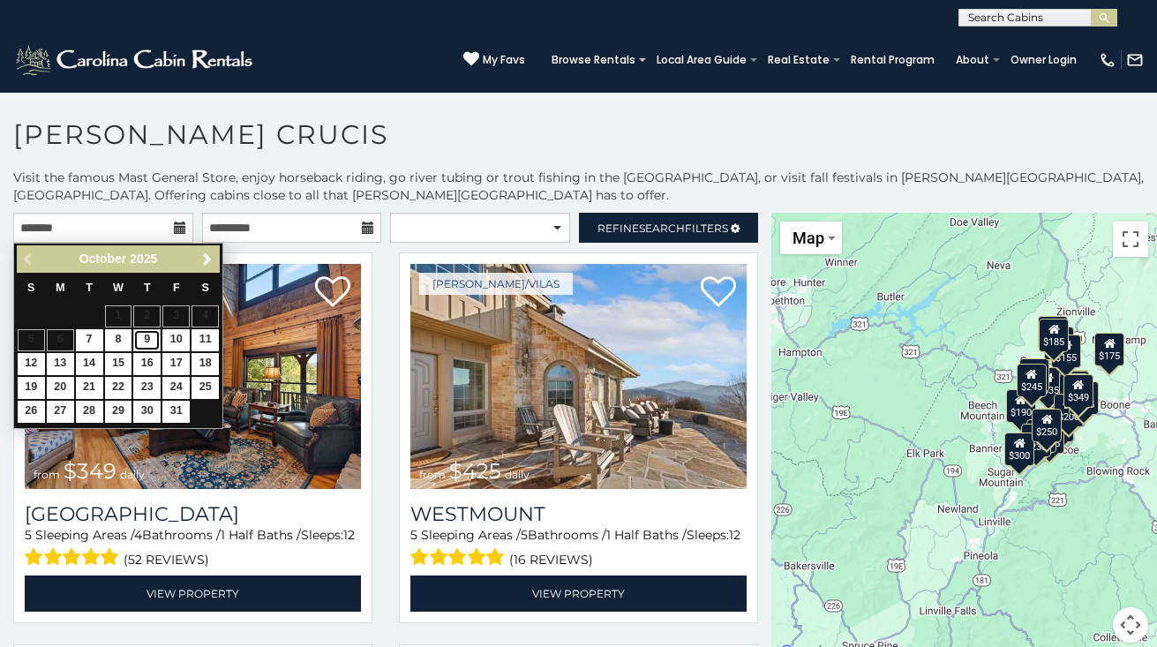
click at [146, 341] on link "9" at bounding box center [146, 340] width 27 height 22
type input "**********"
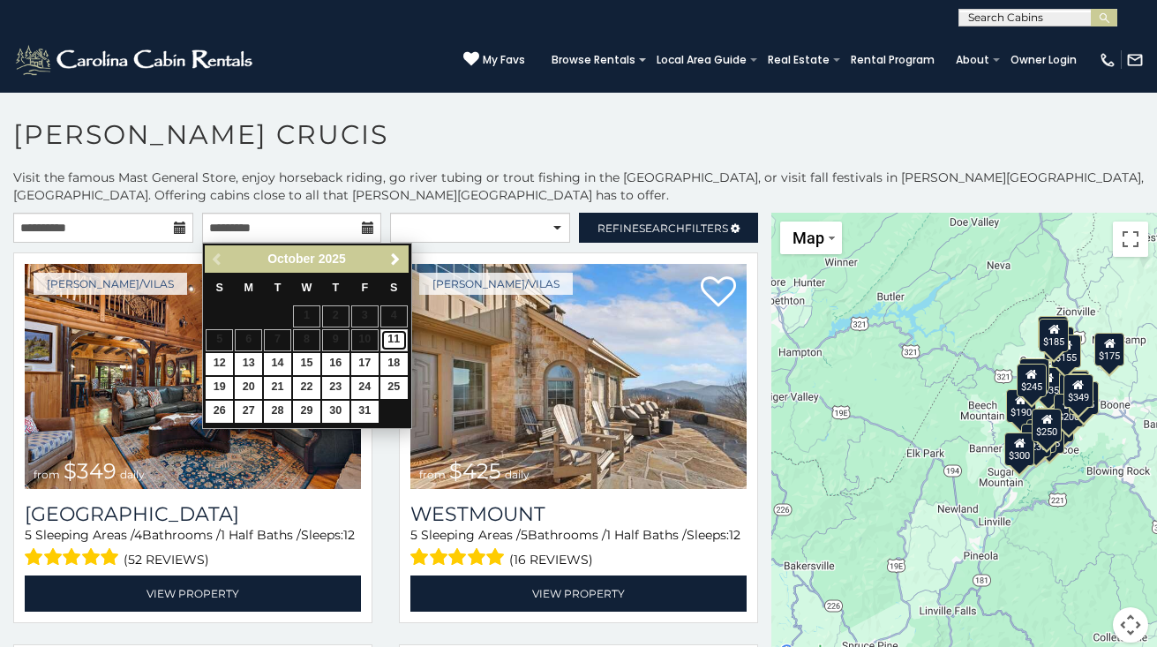
click at [395, 343] on link "11" at bounding box center [393, 340] width 27 height 22
type input "**********"
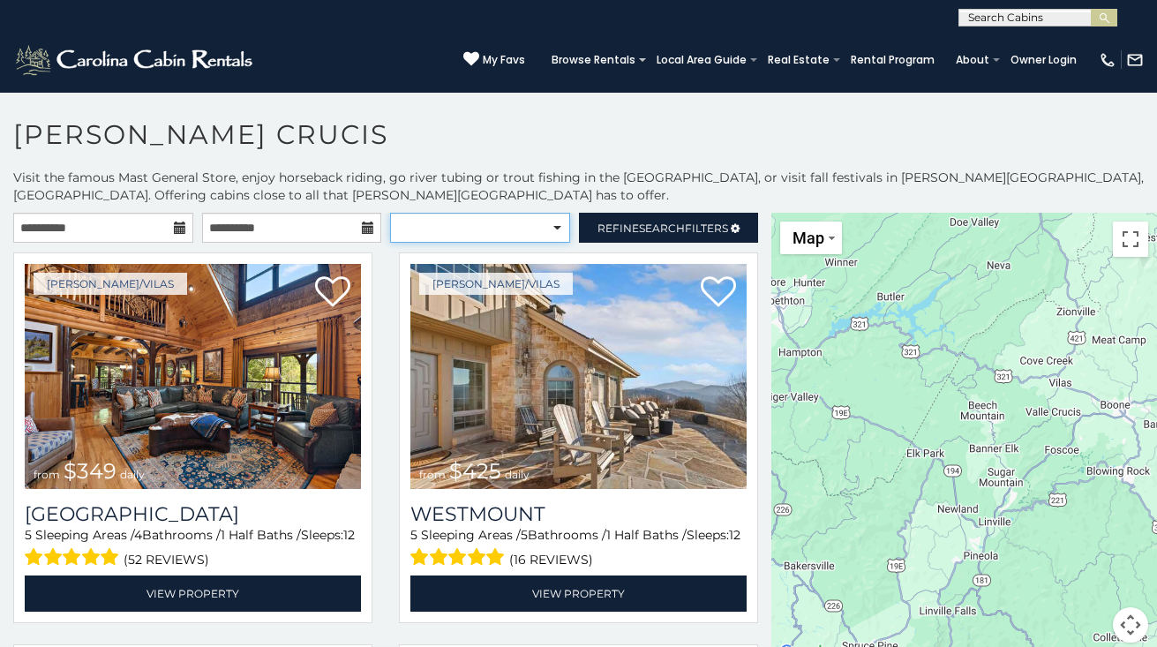
click at [551, 229] on select "**********" at bounding box center [480, 228] width 180 height 30
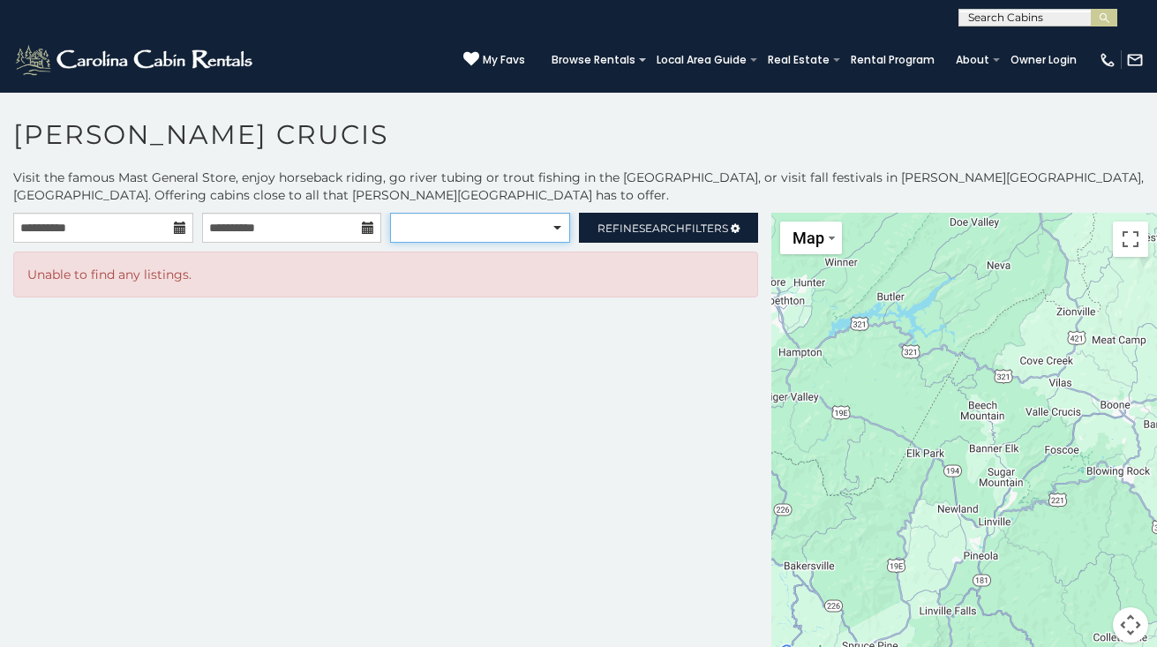
click at [390, 213] on select "**********" at bounding box center [480, 228] width 180 height 30
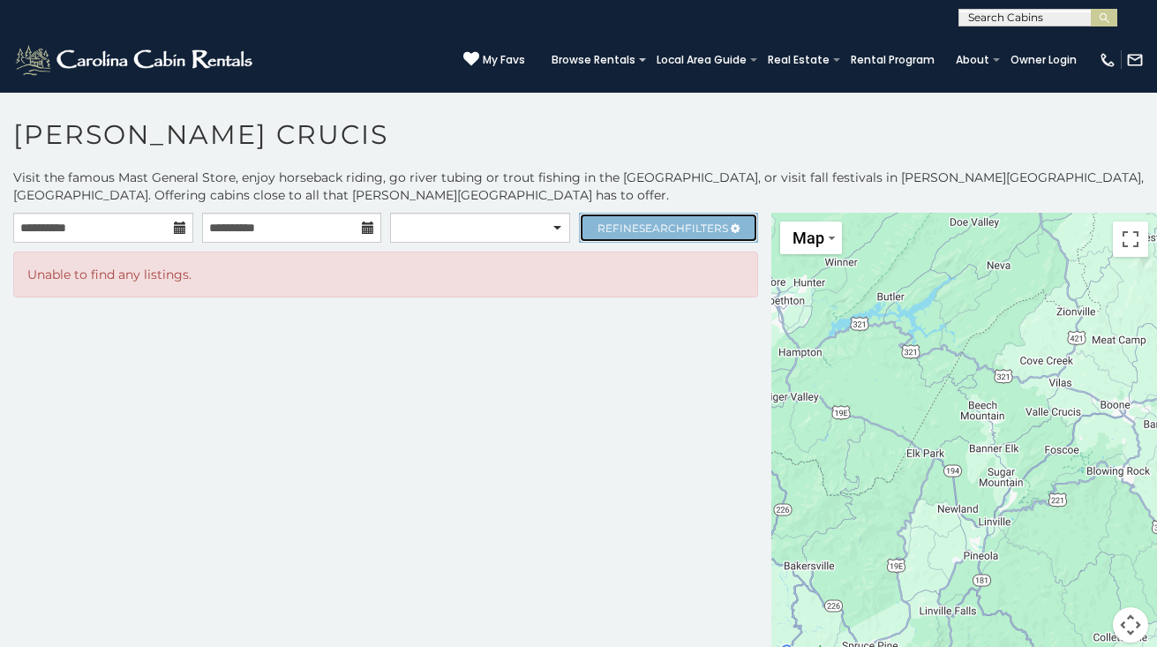
click at [651, 228] on span "Search" at bounding box center [662, 228] width 46 height 13
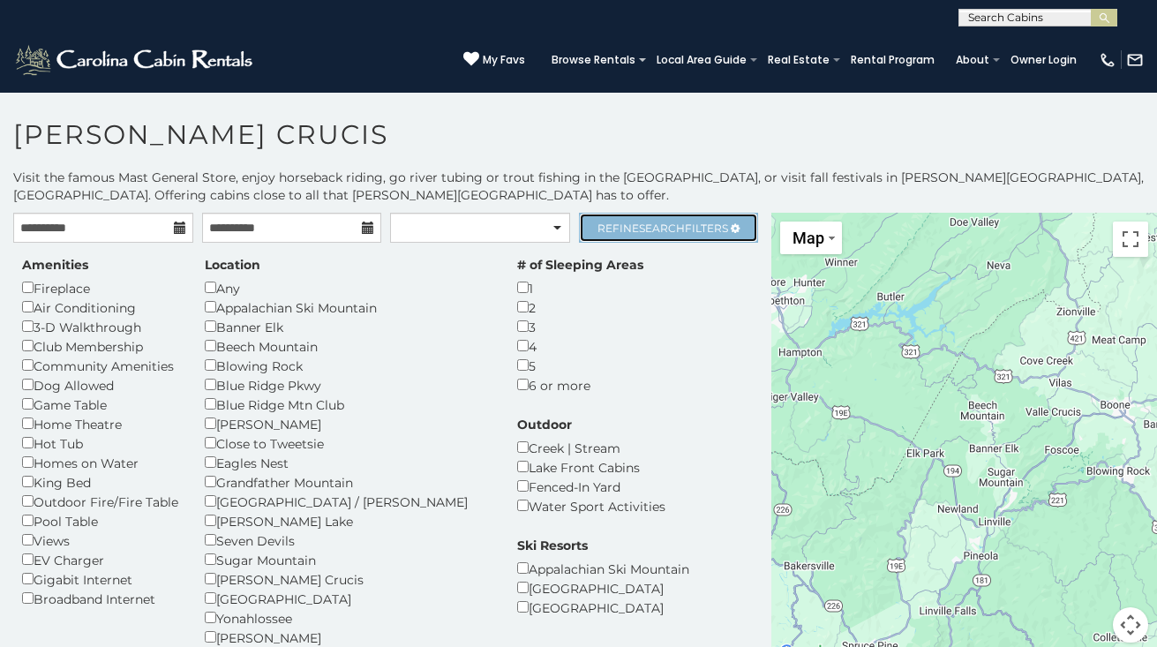
click at [651, 228] on span "Search" at bounding box center [662, 228] width 46 height 13
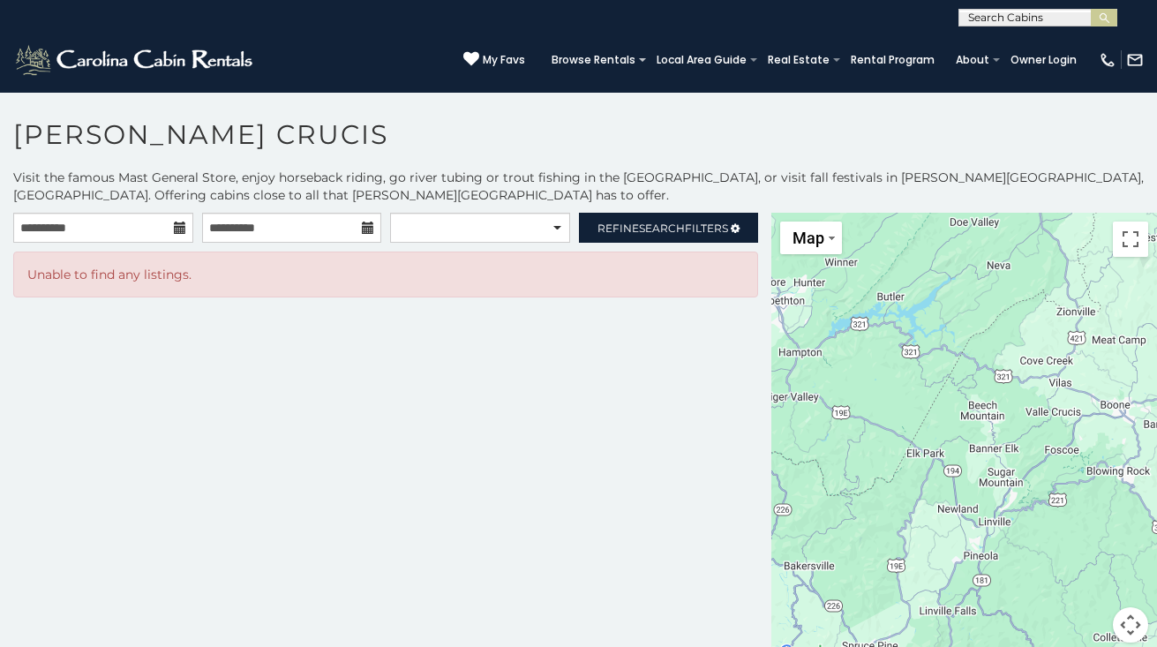
click at [178, 230] on icon at bounding box center [180, 228] width 12 height 12
click at [146, 57] on img at bounding box center [135, 59] width 244 height 35
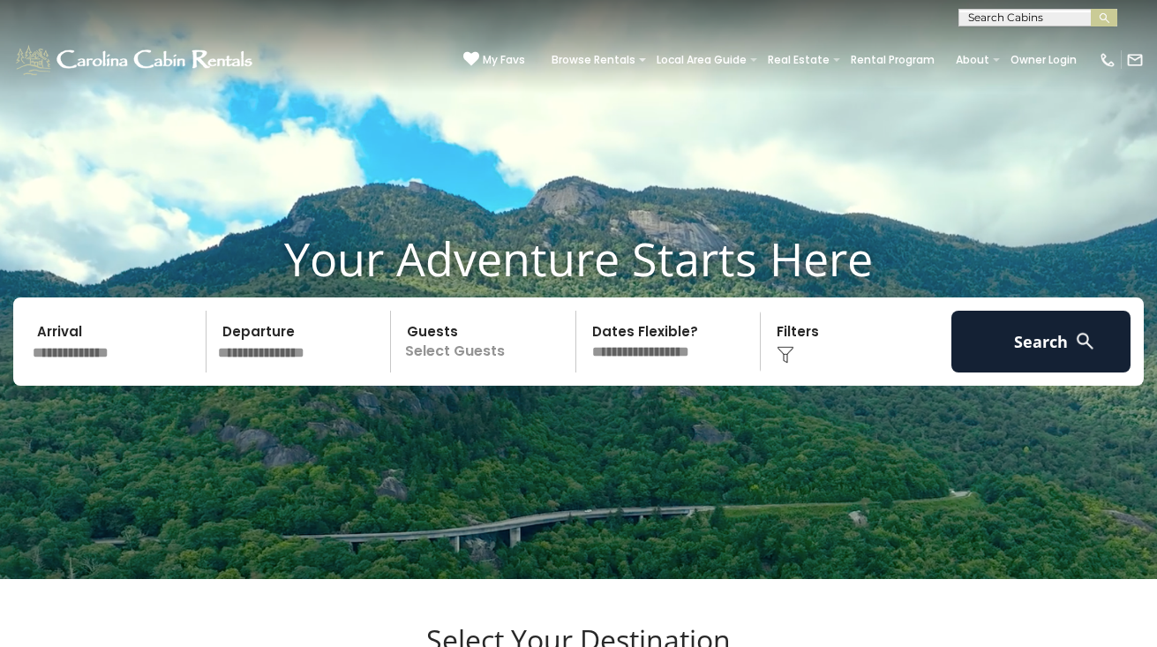
click at [94, 362] on input "text" at bounding box center [116, 342] width 180 height 62
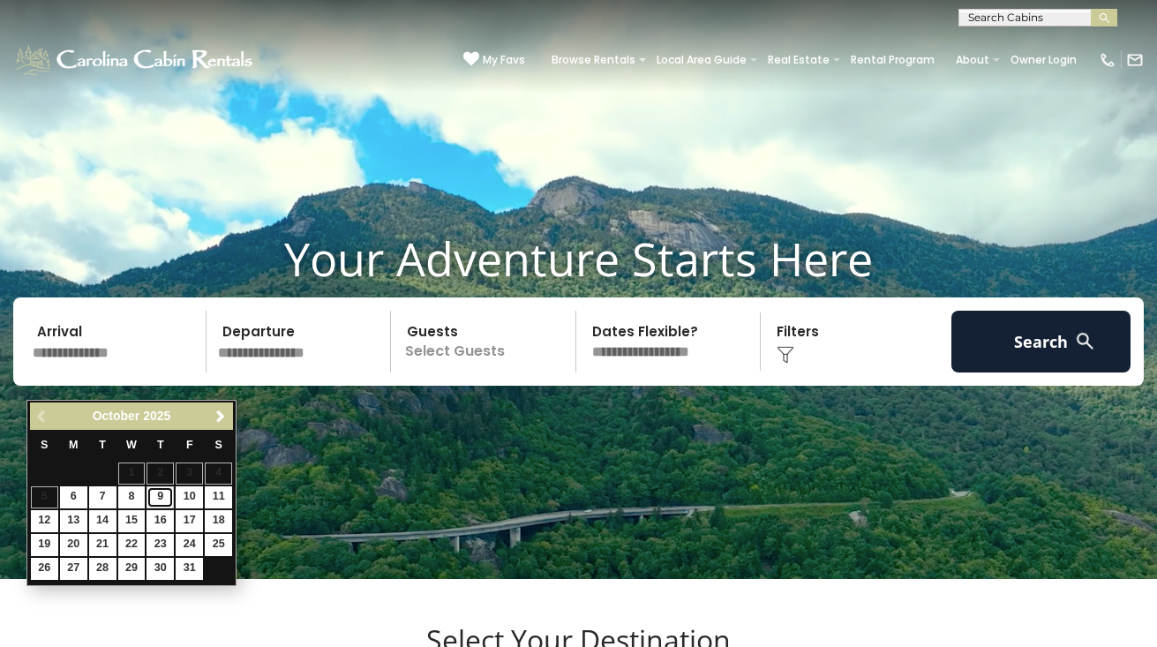
click at [155, 492] on link "9" at bounding box center [159, 497] width 27 height 22
type input "*******"
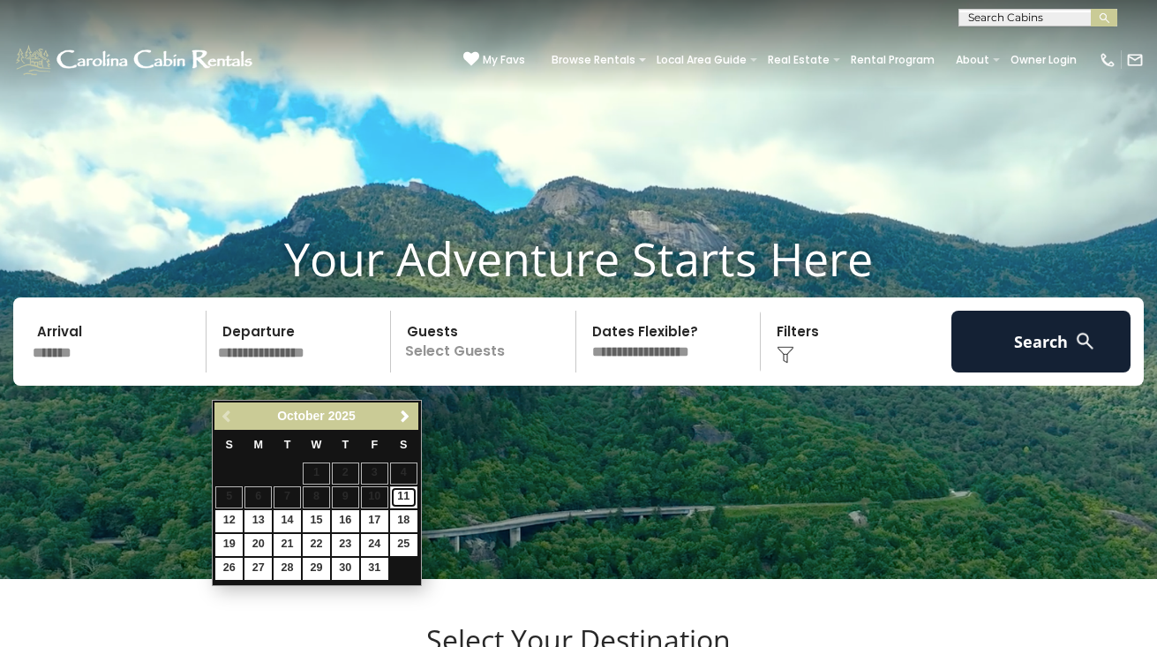
click at [402, 498] on link "11" at bounding box center [403, 497] width 27 height 22
type input "********"
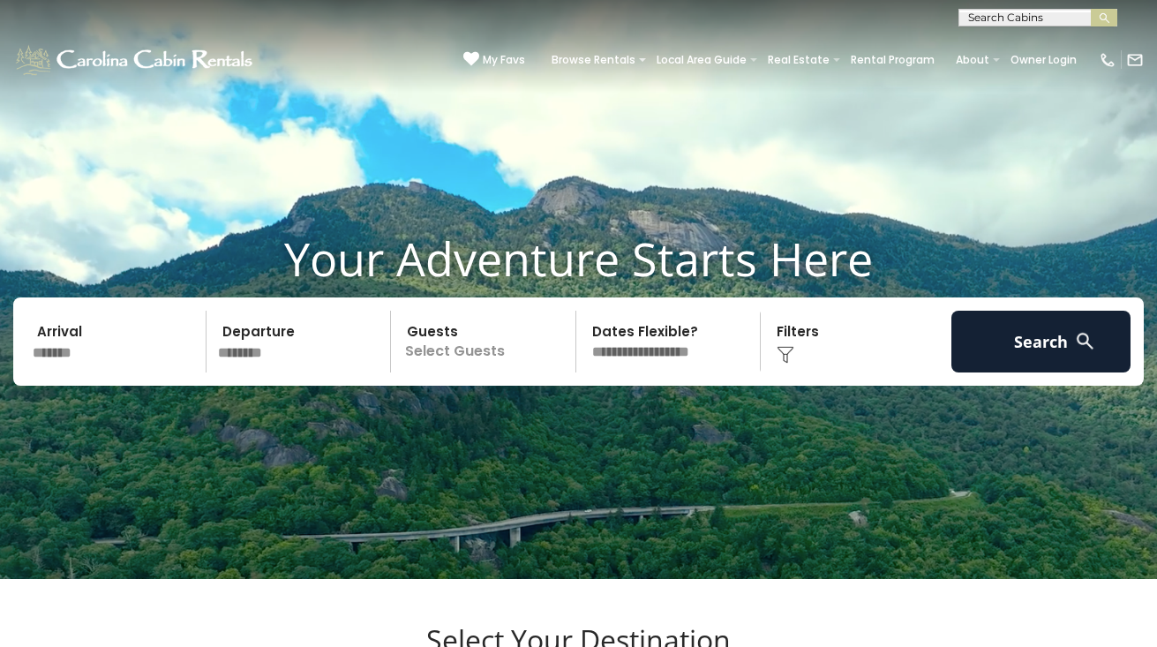
click at [467, 372] on p "Select Guests" at bounding box center [485, 342] width 179 height 62
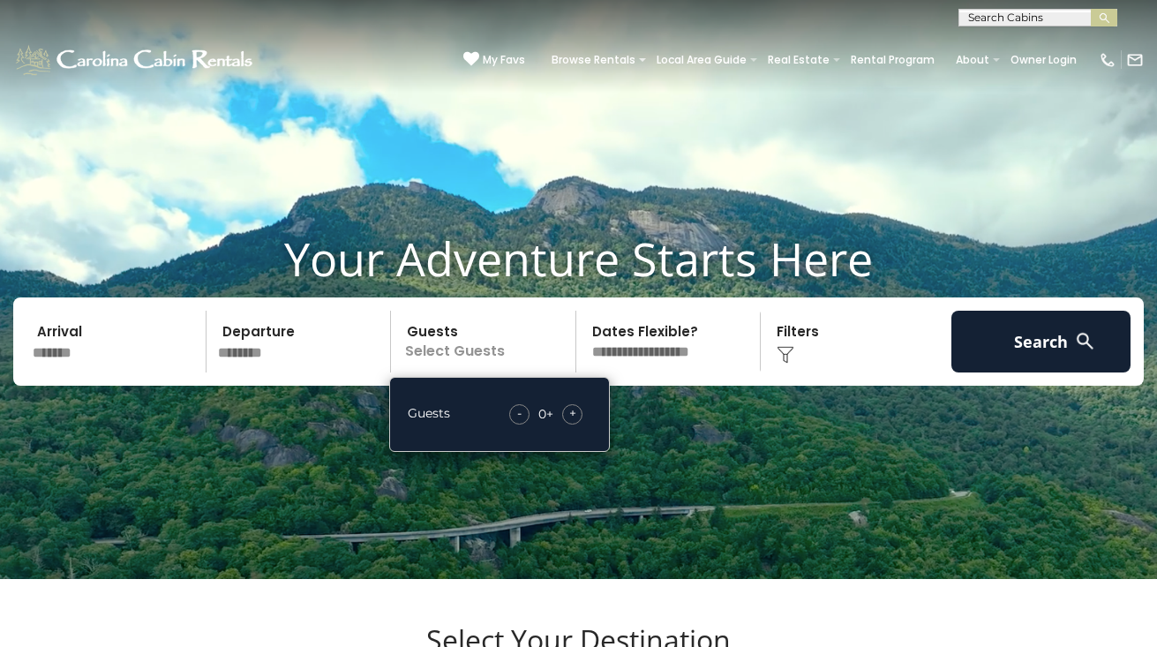
click at [567, 424] on div "+" at bounding box center [572, 414] width 20 height 20
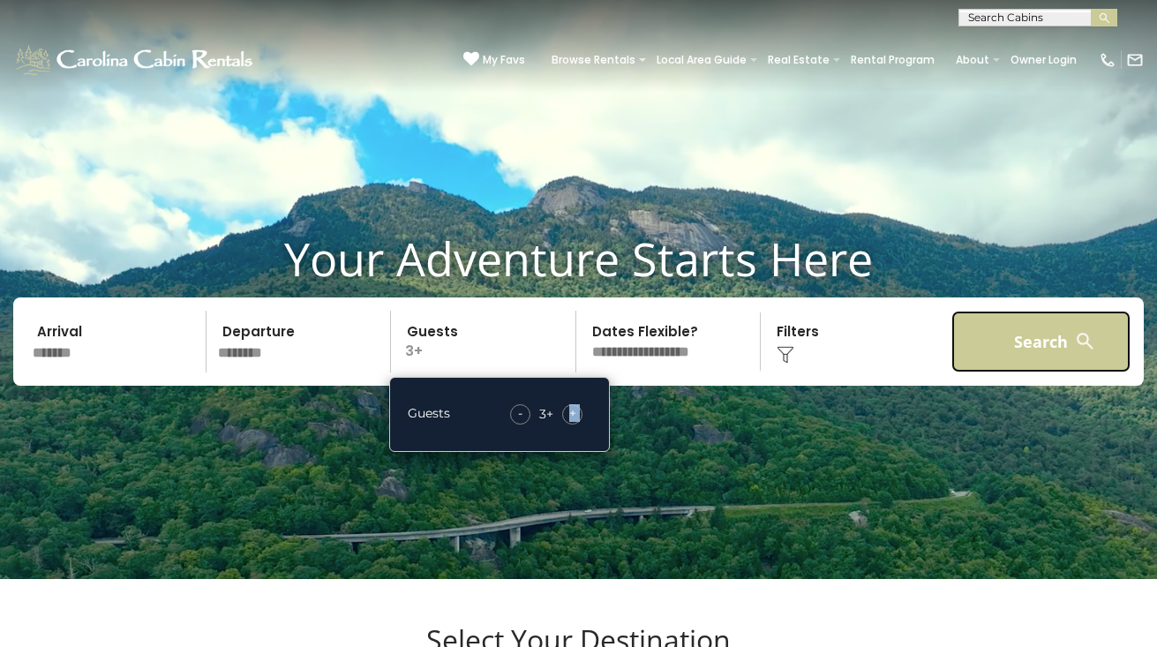
click at [1022, 372] on button "Search" at bounding box center [1041, 342] width 180 height 62
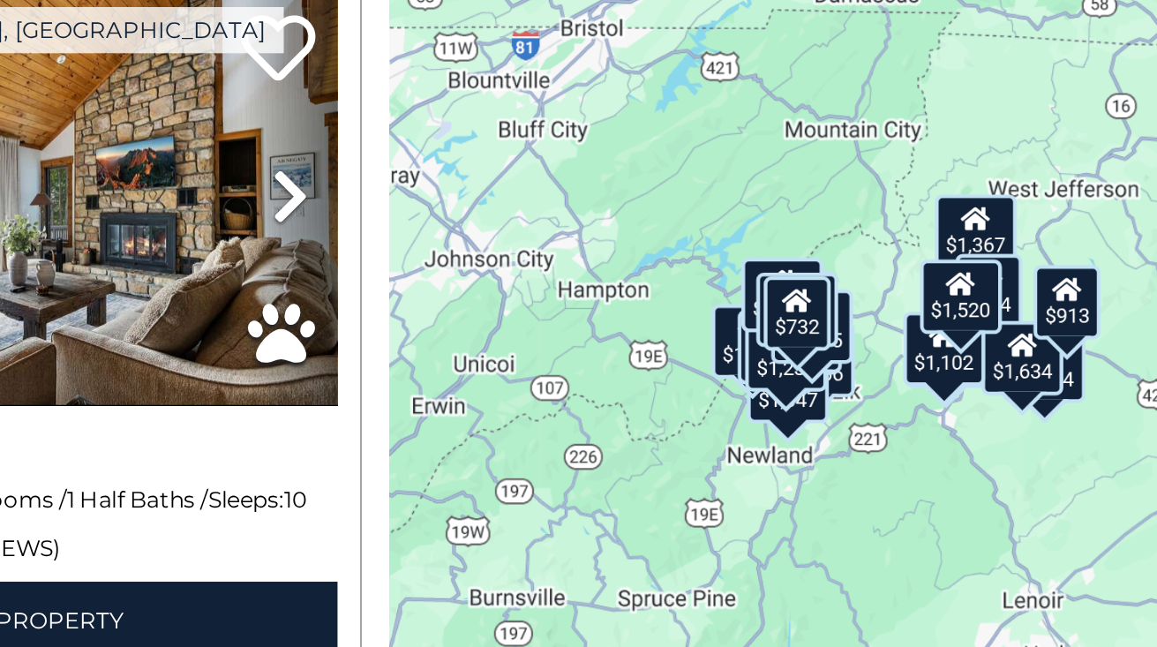
click at [935, 402] on div "$2,254 $1,033 $3,066 $1,347 $1,515 $1,509 $1,367 $519 $1,145 $1,276 $1,270 $944…" at bounding box center [916, 391] width 482 height 511
click at [837, 454] on div "$2,254 $1,033 $3,066 $1,347 $1,515 $1,509 $1,367 $519 $1,145 $1,276 $1,270 $944…" at bounding box center [916, 391] width 482 height 511
click at [818, 358] on div "$2,254 $1,033 $3,066 $1,347 $1,515 $1,509 $1,367 $519 $1,145 $1,276 $1,270 $944…" at bounding box center [916, 391] width 482 height 511
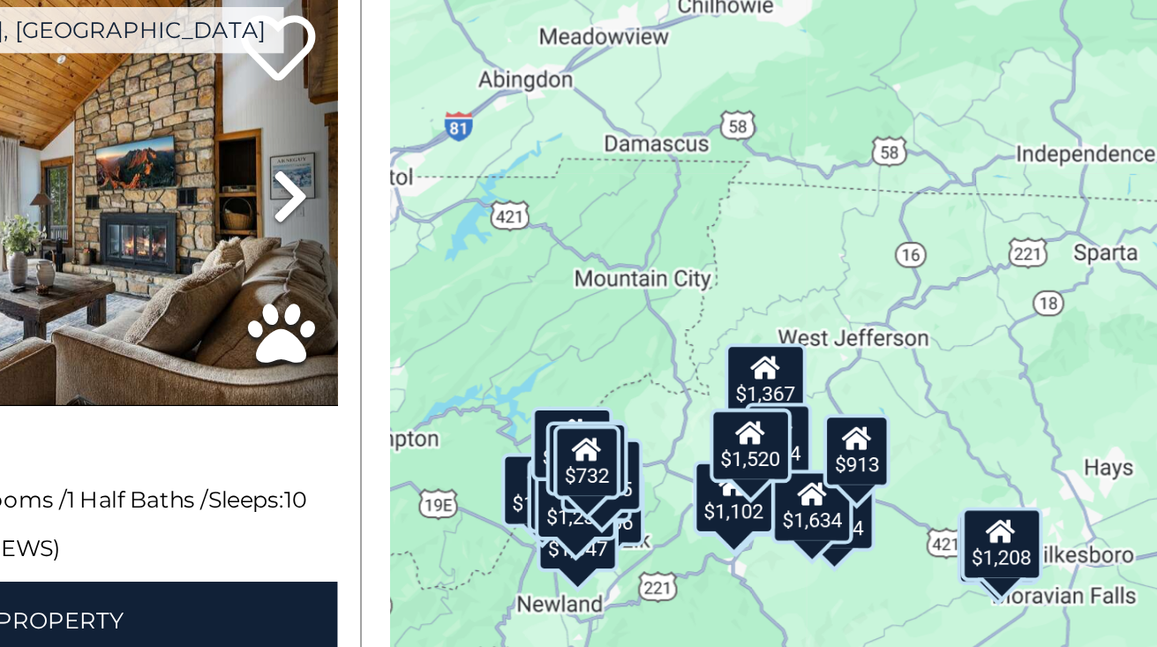
drag, startPoint x: 799, startPoint y: 374, endPoint x: 717, endPoint y: 433, distance: 100.4
click at [717, 433] on div "$2,254 $1,033 $3,066 $1,347 $1,515 $1,509 $1,367 $519 $1,145 $1,276 $1,270 $944…" at bounding box center [916, 391] width 482 height 511
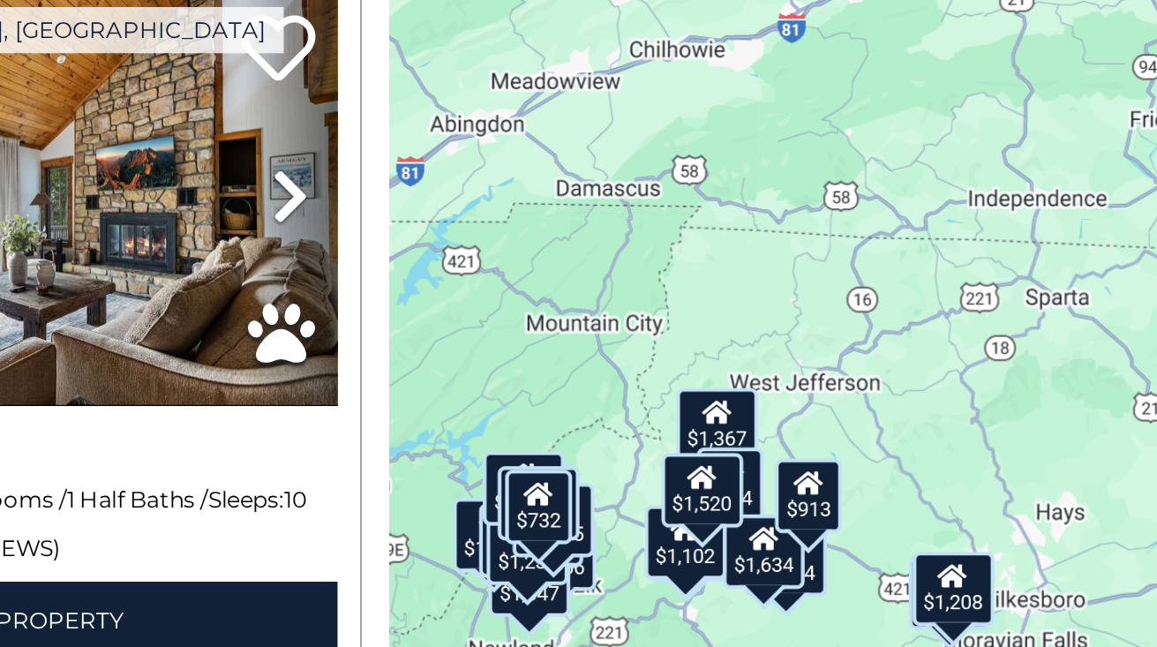
click at [907, 356] on div "$2,254 $1,033 $3,066 $1,347 $1,515 $1,509 $1,367 $519 $1,145 $1,276 $1,270 $944…" at bounding box center [916, 391] width 482 height 511
click at [943, 319] on div "$2,254 $1,033 $3,066 $1,347 $1,515 $1,509 $1,367 $519 $1,145 $1,276 $1,270 $944…" at bounding box center [916, 391] width 482 height 511
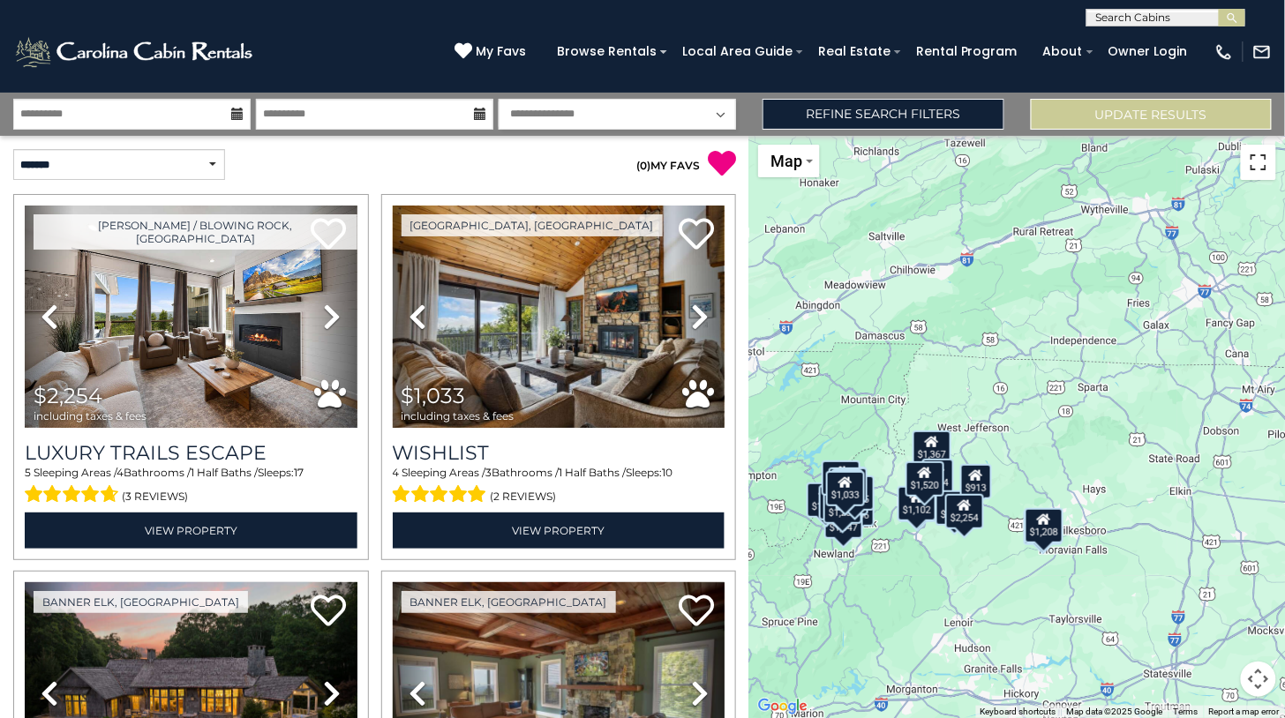
click at [1156, 158] on button "Toggle fullscreen view" at bounding box center [1258, 162] width 35 height 35
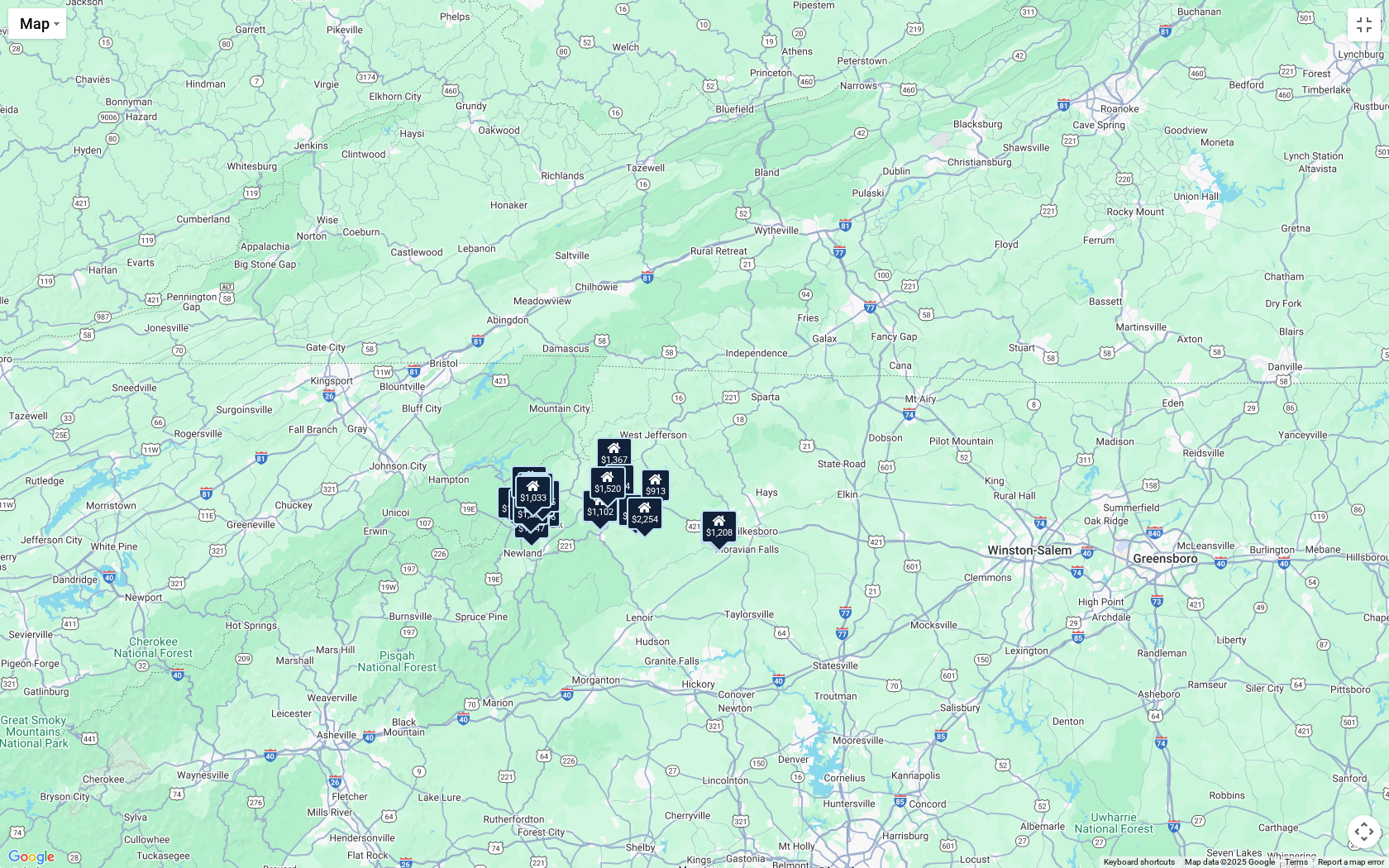
click at [1083, 605] on button "Map camera controls" at bounding box center [1363, 831] width 33 height 33
click at [1083, 605] on button "Zoom in" at bounding box center [1322, 748] width 33 height 33
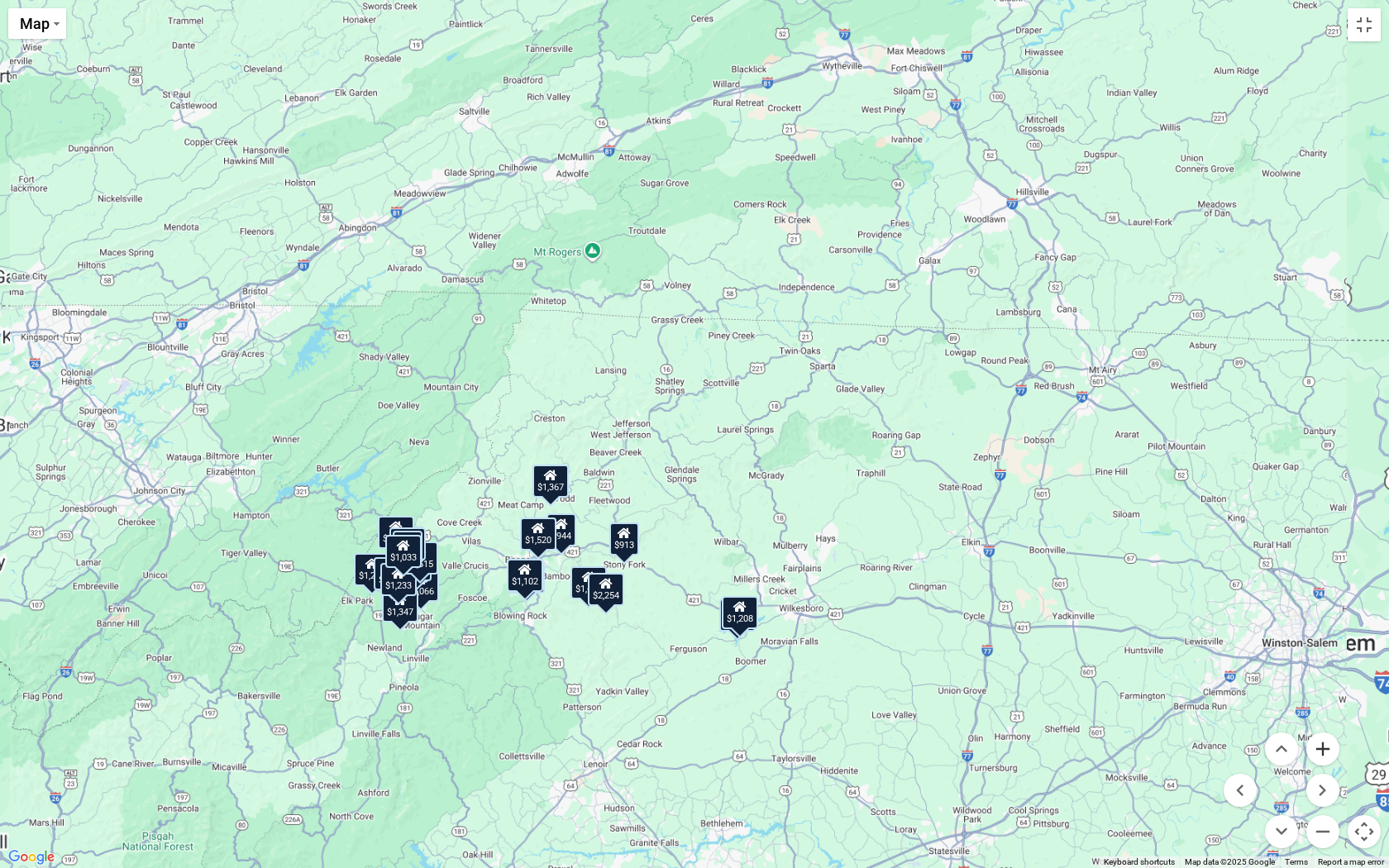
click at [1083, 605] on button "Zoom in" at bounding box center [1322, 748] width 33 height 33
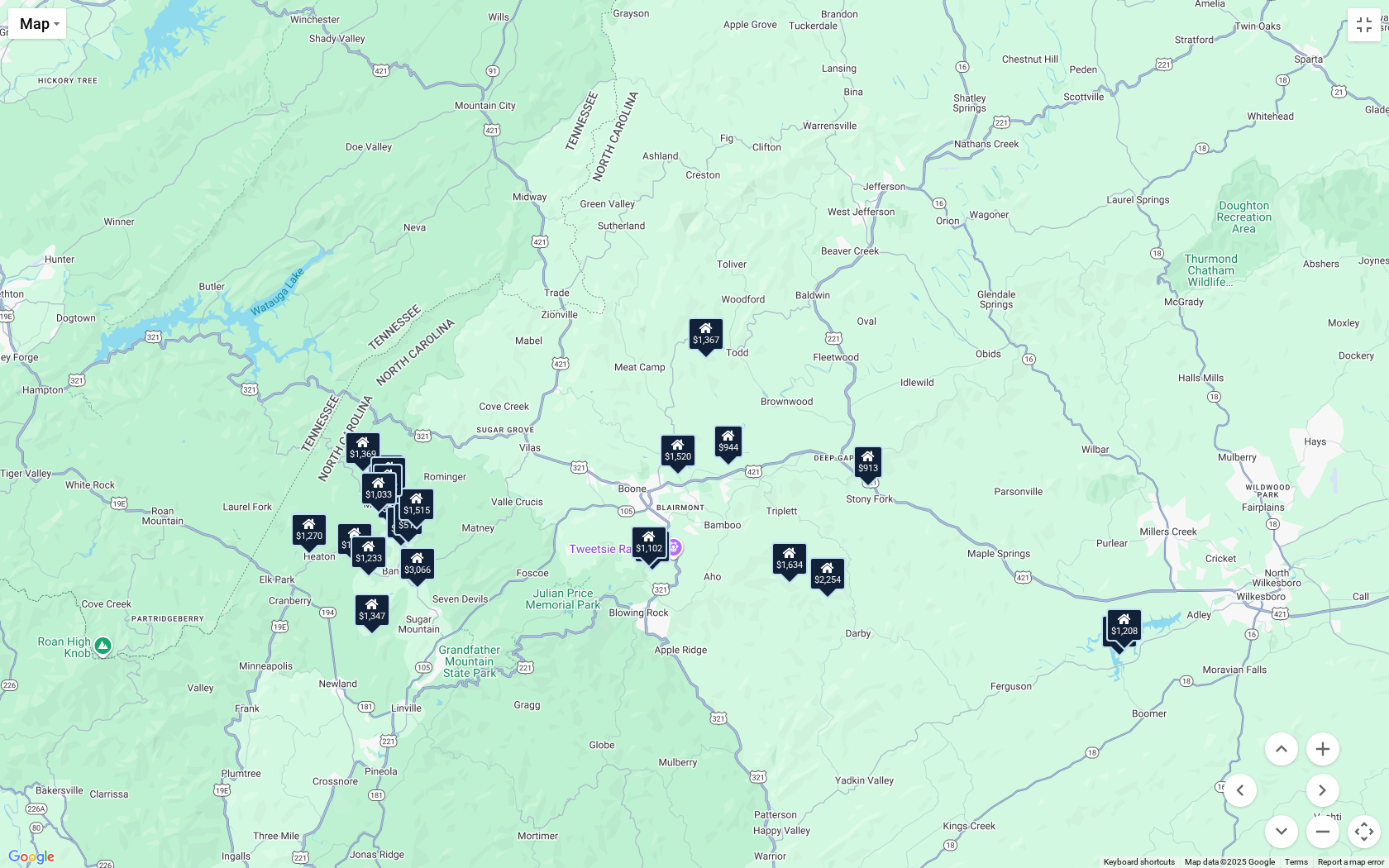
drag, startPoint x: 796, startPoint y: 714, endPoint x: 1190, endPoint y: 532, distance: 434.0
click at [1083, 532] on div "$2,254 $1,033 $3,066 $1,347 $1,515 $1,509 $1,367 $519 $1,145 $1,276 $1,270 $944…" at bounding box center [694, 434] width 1389 height 868
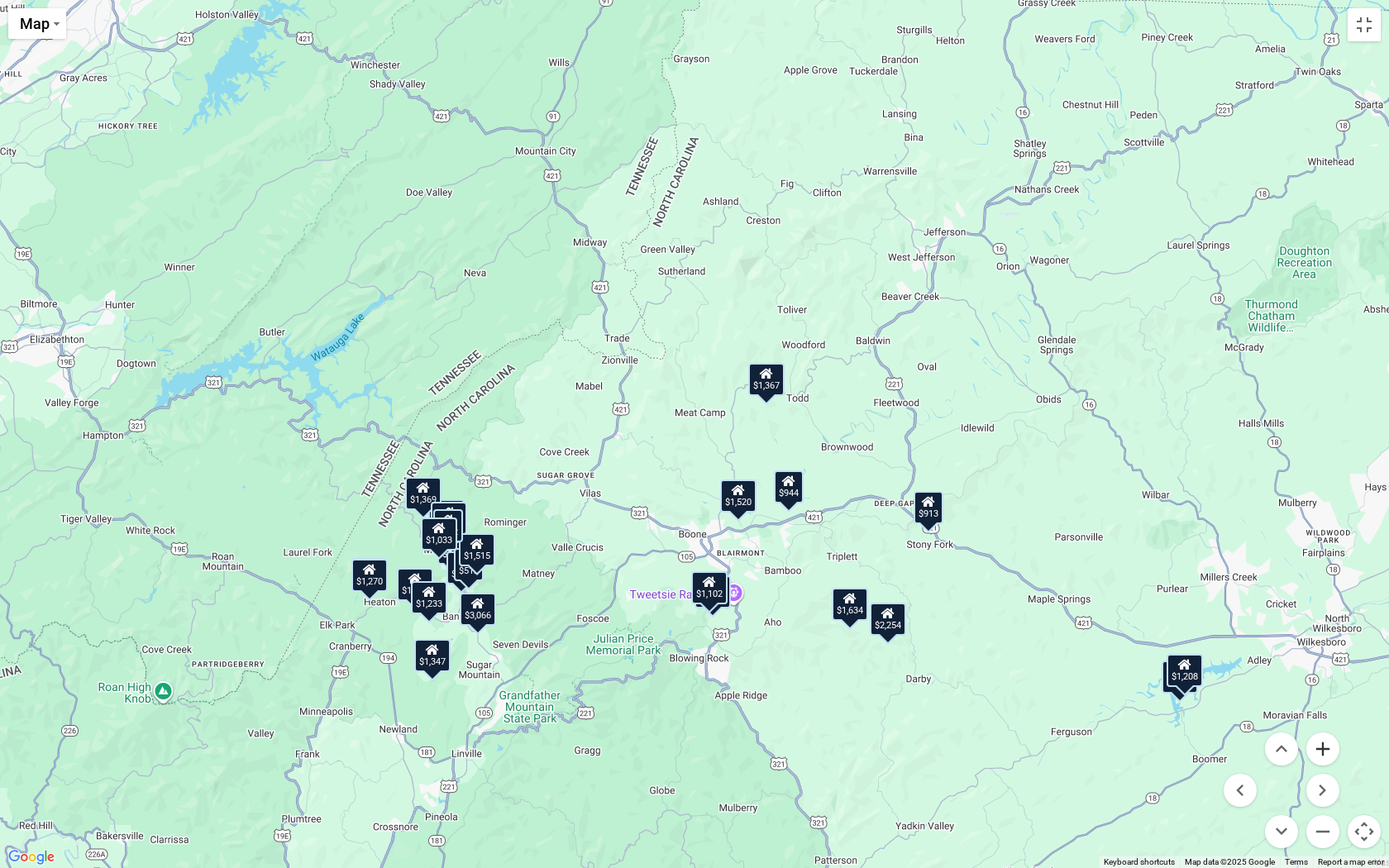
click at [1083, 605] on button "Zoom in" at bounding box center [1322, 748] width 33 height 33
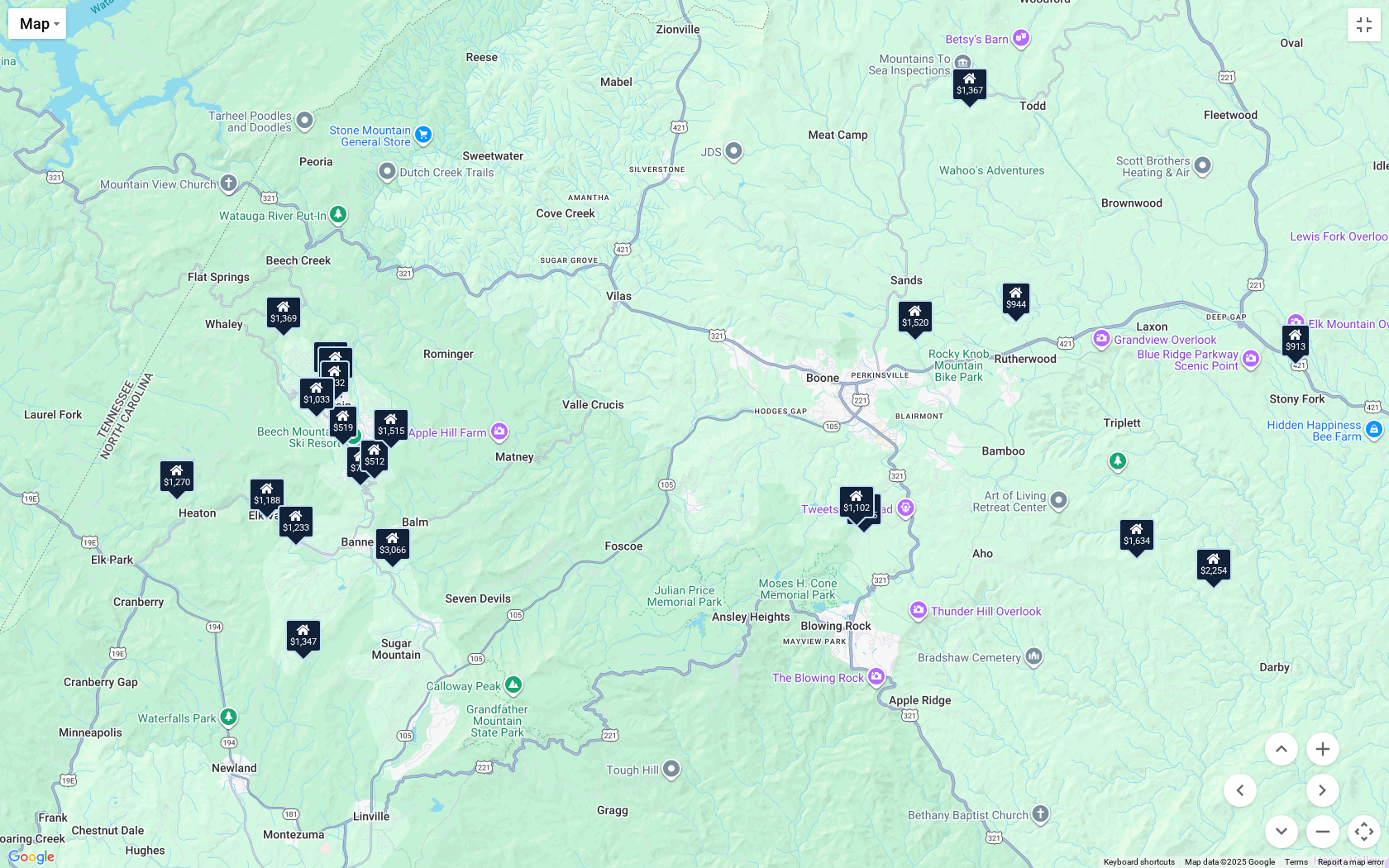
drag, startPoint x: 670, startPoint y: 621, endPoint x: 804, endPoint y: 362, distance: 291.6
click at [804, 362] on div "$2,254 $1,033 $3,066 $1,347 $1,515 $1,509 $1,367 $519 $1,145 $1,276 $1,270 $944…" at bounding box center [694, 434] width 1389 height 868
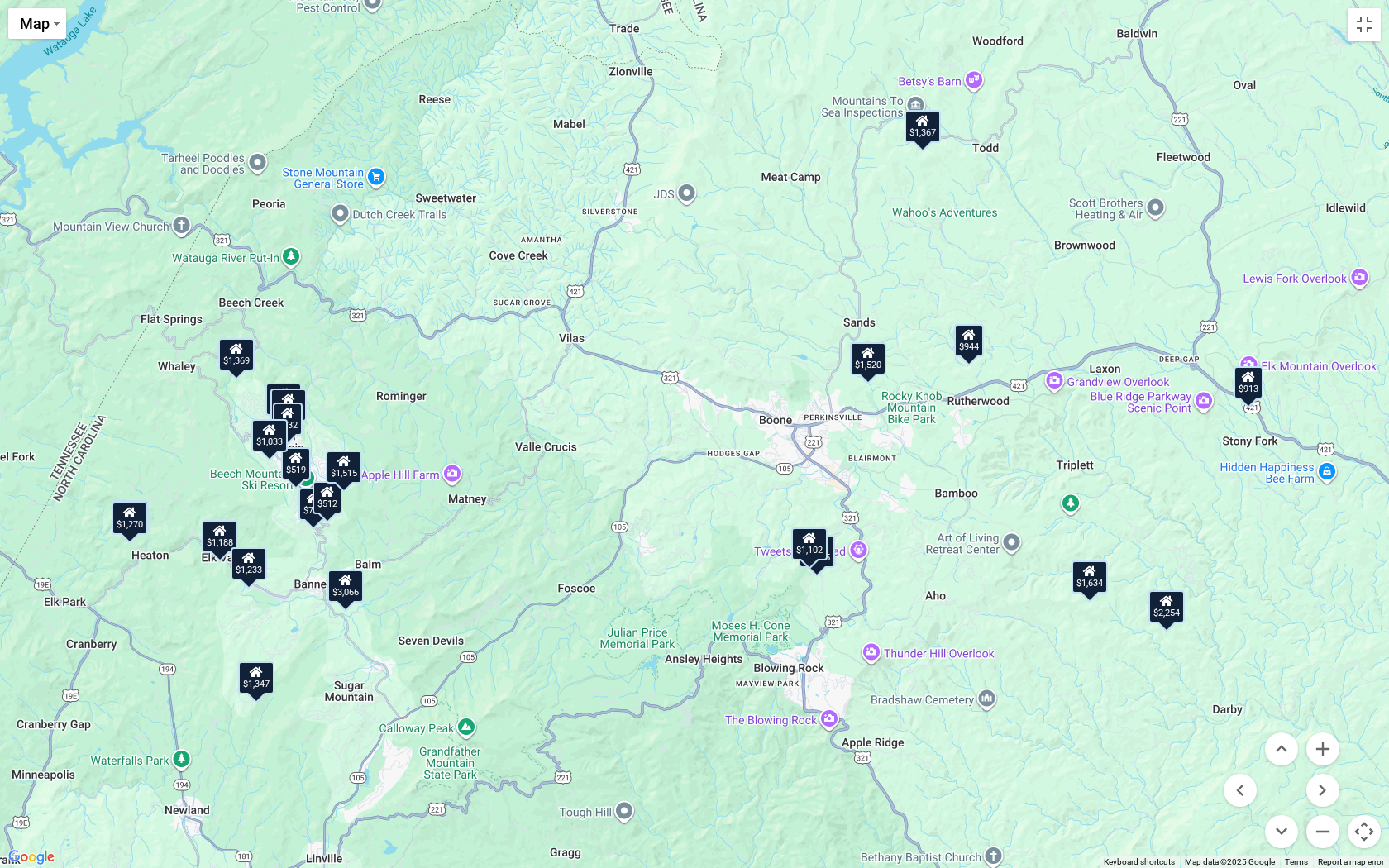
drag, startPoint x: 568, startPoint y: 408, endPoint x: 524, endPoint y: 456, distance: 65.1
click at [524, 456] on div "$2,254 $1,033 $3,066 $1,347 $1,515 $1,509 $1,367 $519 $1,145 $1,276 $1,270 $944…" at bounding box center [694, 434] width 1389 height 868
click at [969, 353] on div "$944" at bounding box center [968, 342] width 30 height 33
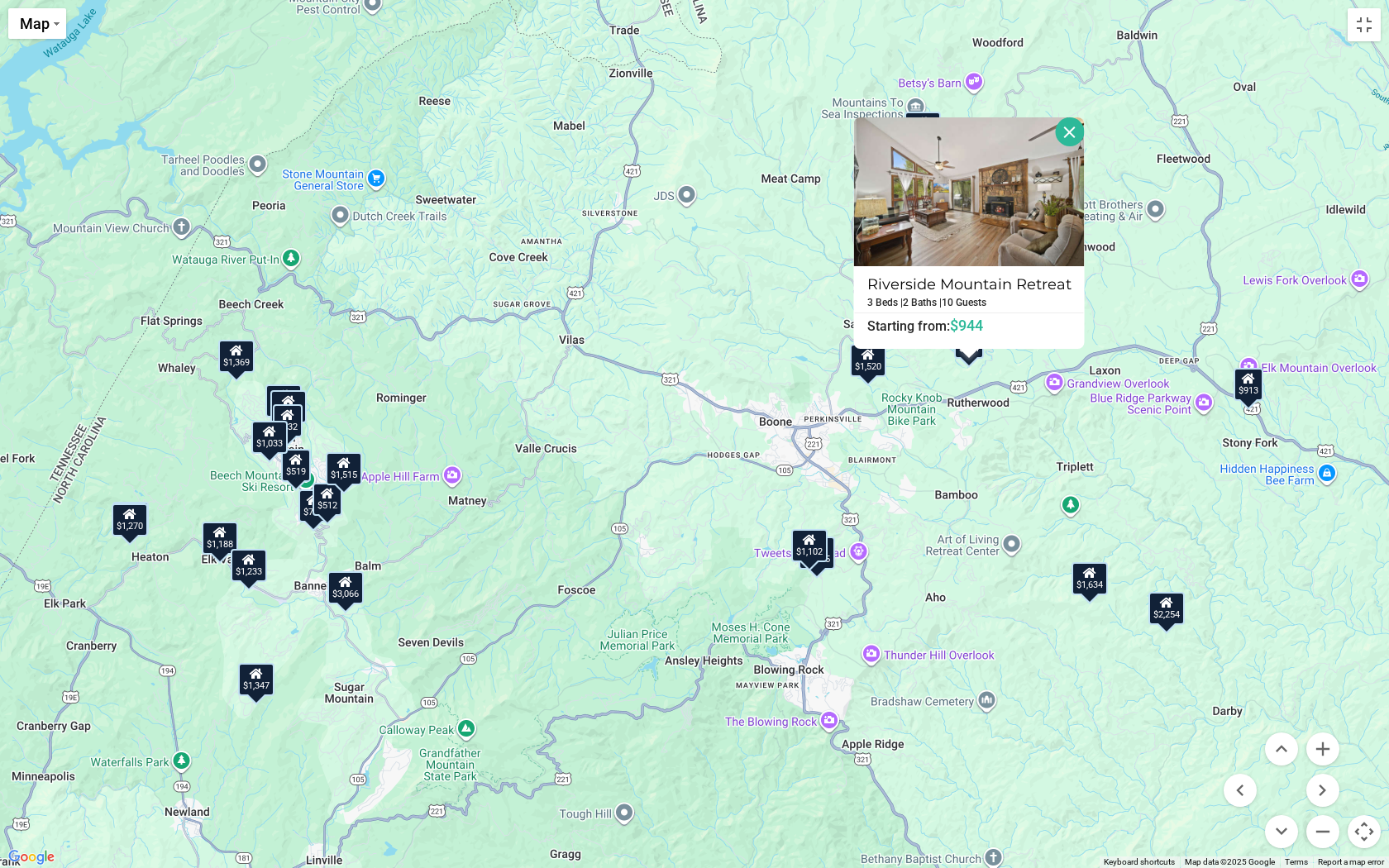
click at [330, 250] on div "$2,254 $1,033 $3,066 $1,347 $1,515 $1,509 $1,367 $519 $1,145 $1,276 $1,270 $944…" at bounding box center [694, 434] width 1389 height 868
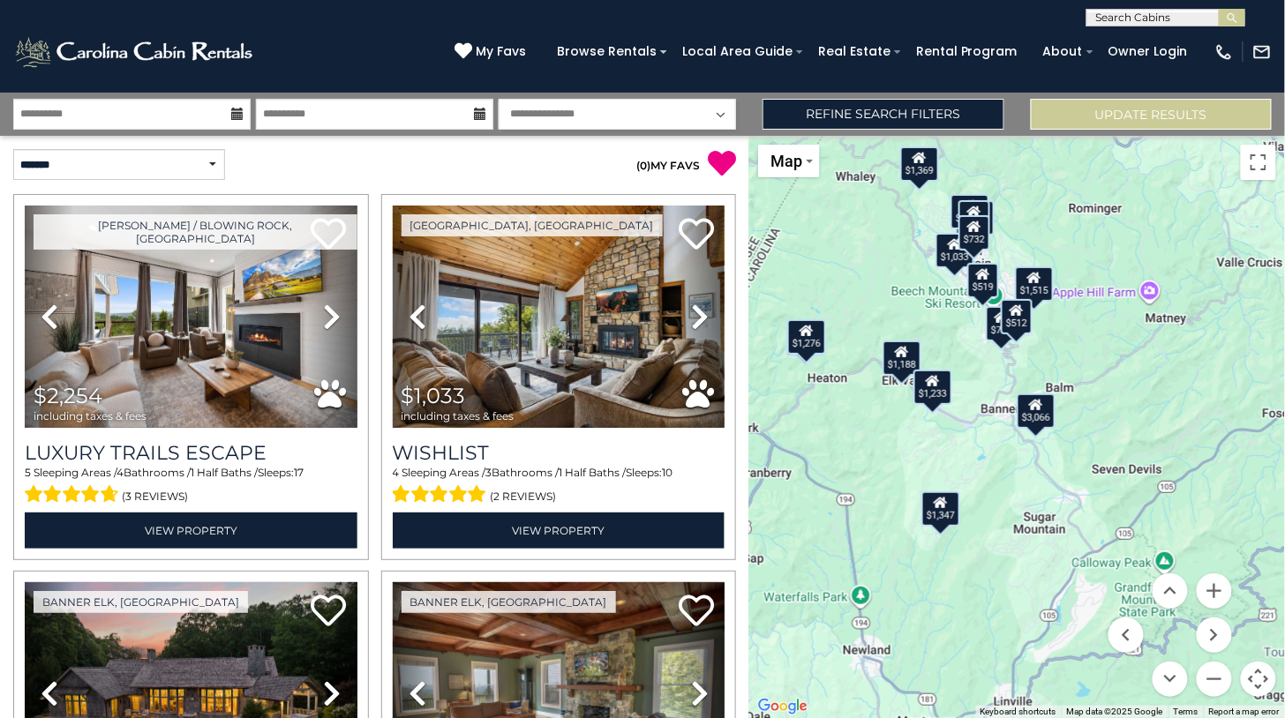
scroll to position [1030, 0]
